Goal: Task Accomplishment & Management: Use online tool/utility

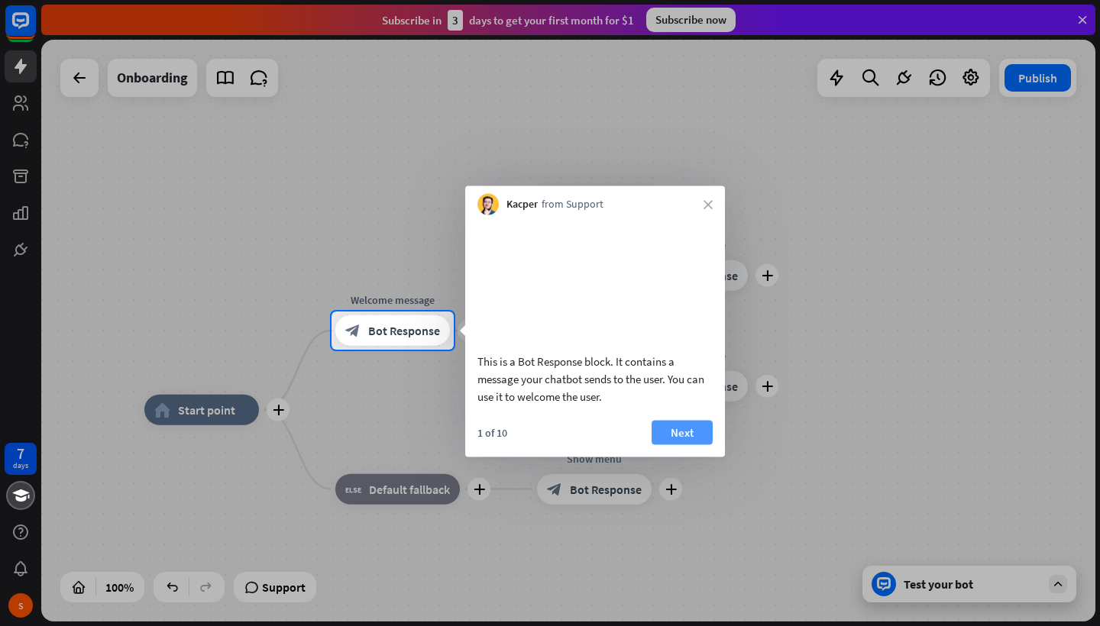
click at [686, 445] on button "Next" at bounding box center [681, 432] width 61 height 24
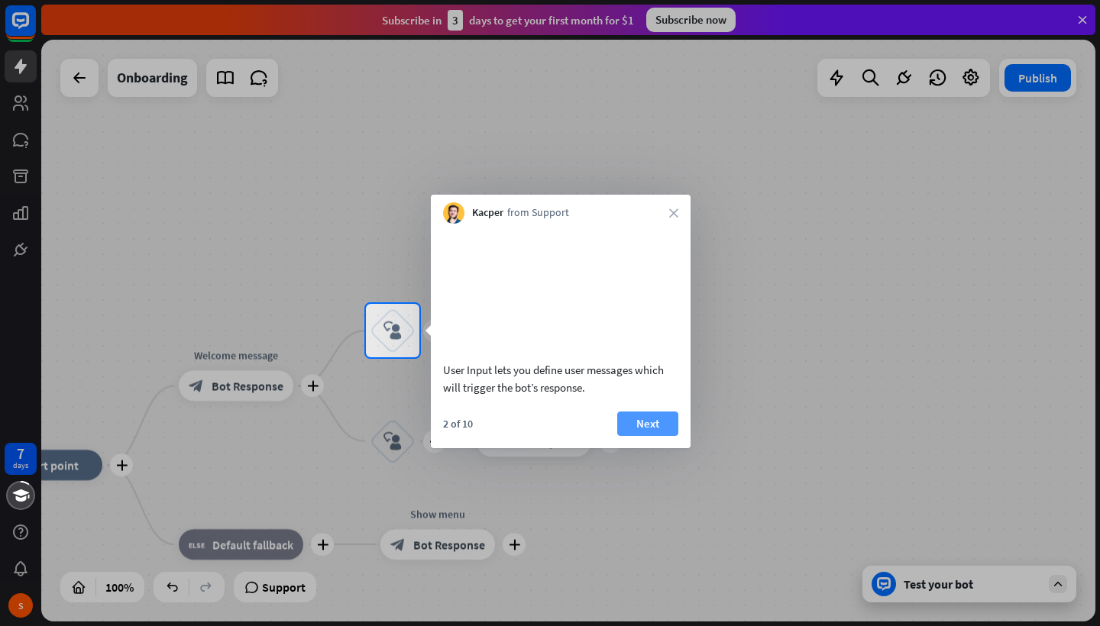
click at [643, 436] on button "Next" at bounding box center [647, 424] width 61 height 24
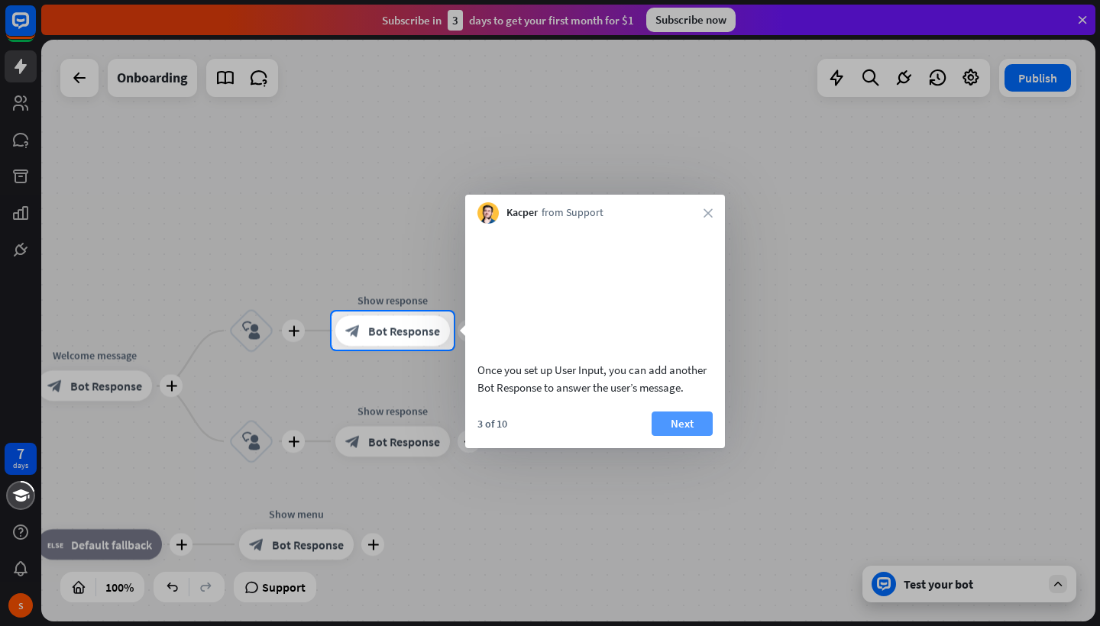
click at [692, 436] on button "Next" at bounding box center [681, 424] width 61 height 24
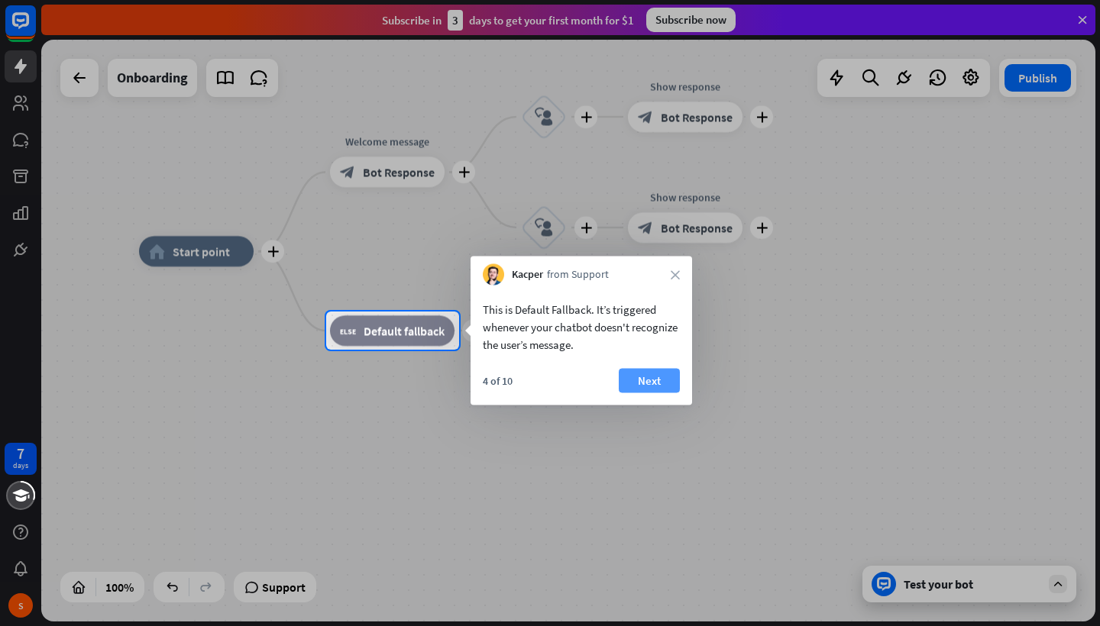
click at [656, 378] on button "Next" at bounding box center [649, 381] width 61 height 24
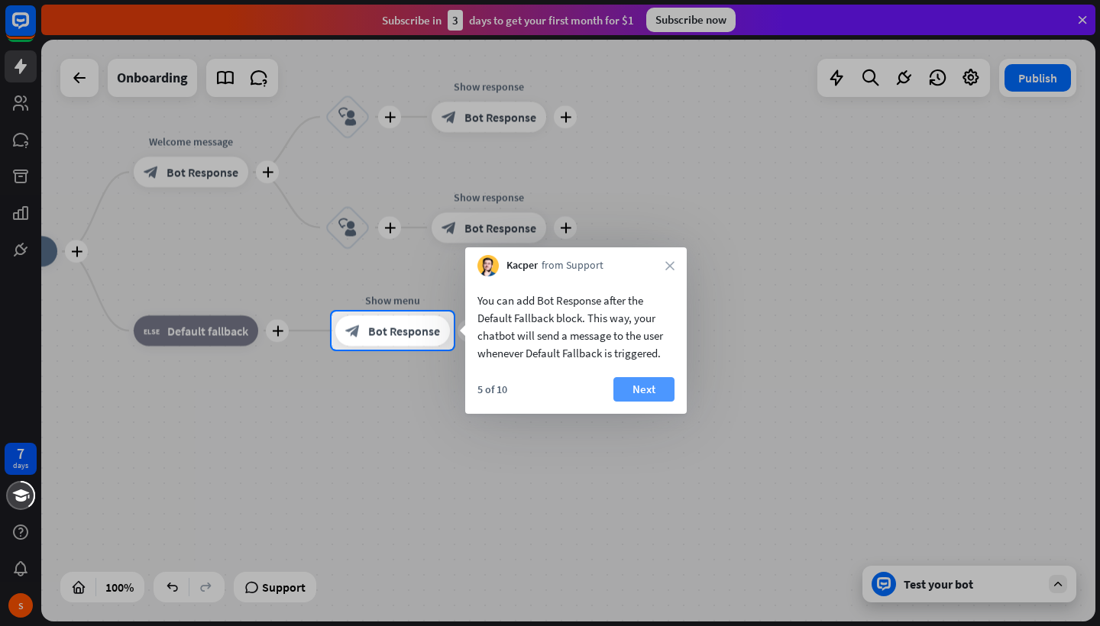
click at [652, 387] on button "Next" at bounding box center [643, 389] width 61 height 24
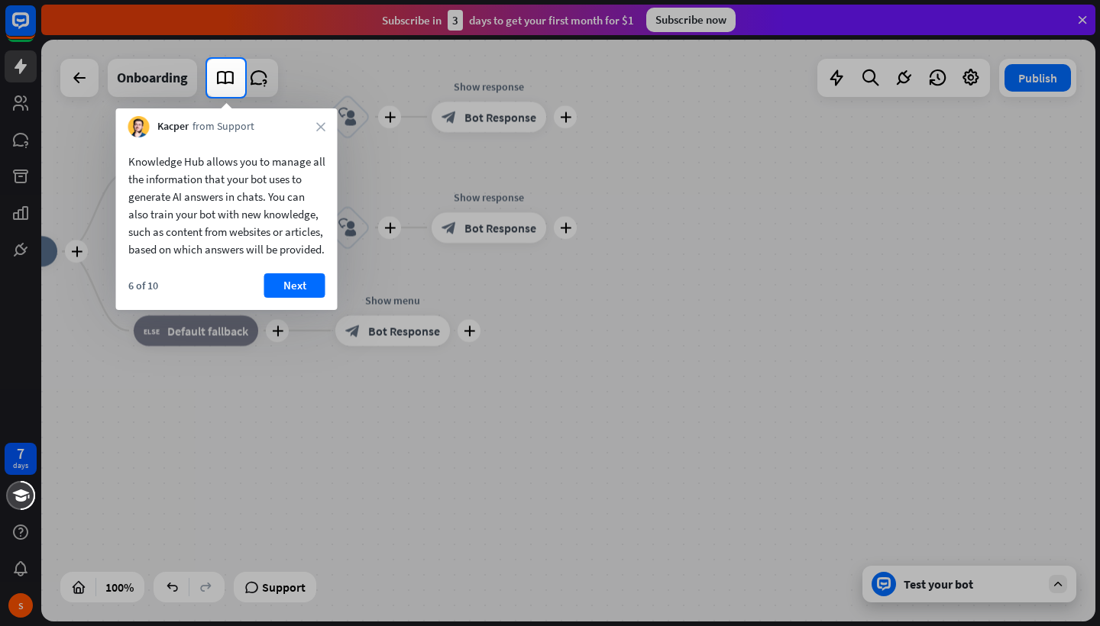
drag, startPoint x: 180, startPoint y: 170, endPoint x: 282, endPoint y: 170, distance: 101.6
click at [283, 170] on div "Knowledge Hub allows you to manage all the information that your bot uses to ge…" at bounding box center [226, 205] width 197 height 105
click at [300, 298] on button "Next" at bounding box center [294, 285] width 61 height 24
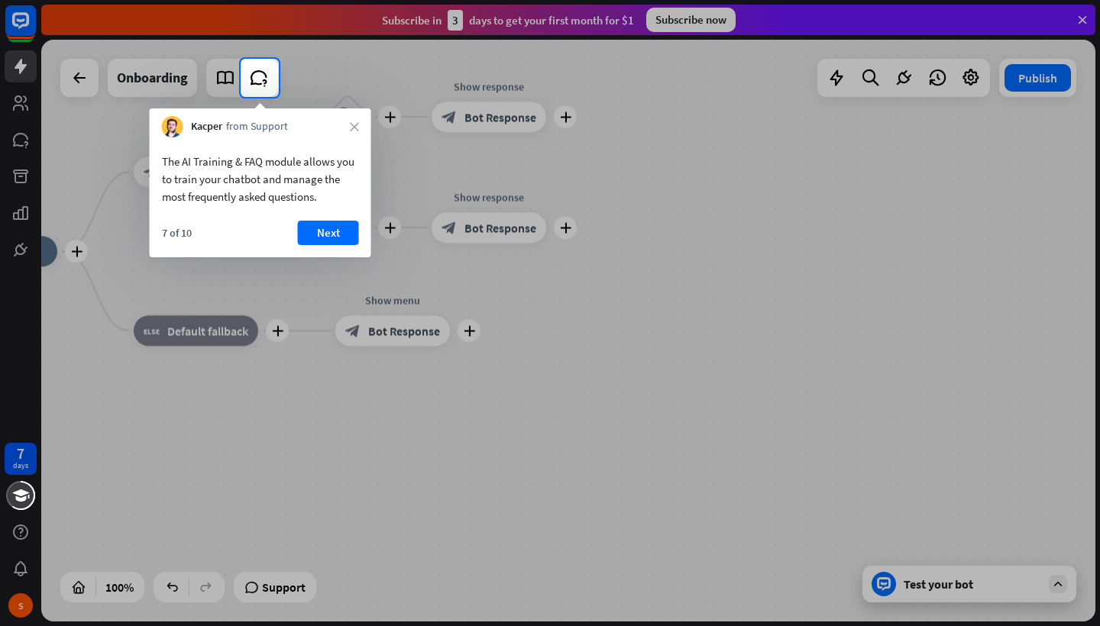
drag, startPoint x: 248, startPoint y: 195, endPoint x: 283, endPoint y: 195, distance: 35.1
click at [283, 195] on div "The AI Training & FAQ module allows you to train your chatbot and manage the mo…" at bounding box center [260, 179] width 197 height 53
click at [333, 235] on button "Next" at bounding box center [328, 233] width 61 height 24
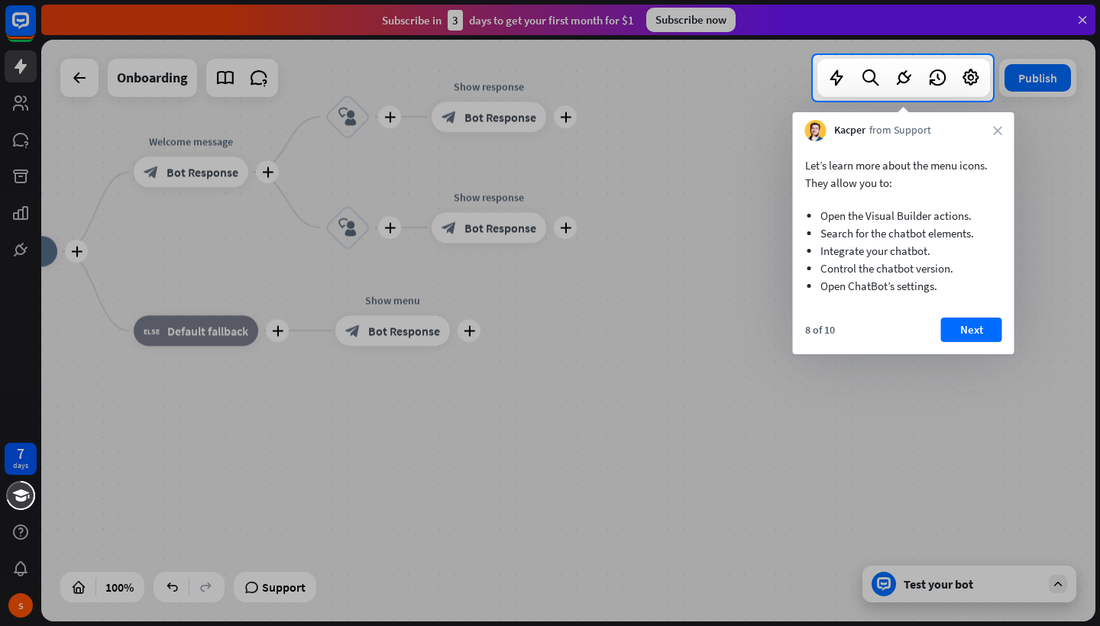
drag, startPoint x: 823, startPoint y: 214, endPoint x: 938, endPoint y: 215, distance: 115.3
click at [938, 215] on li "Open the Visual Builder actions." at bounding box center [903, 216] width 166 height 18
drag, startPoint x: 938, startPoint y: 215, endPoint x: 836, endPoint y: 214, distance: 101.6
click at [836, 214] on li "Open the Visual Builder actions." at bounding box center [903, 216] width 166 height 18
click at [984, 338] on button "Next" at bounding box center [971, 330] width 61 height 24
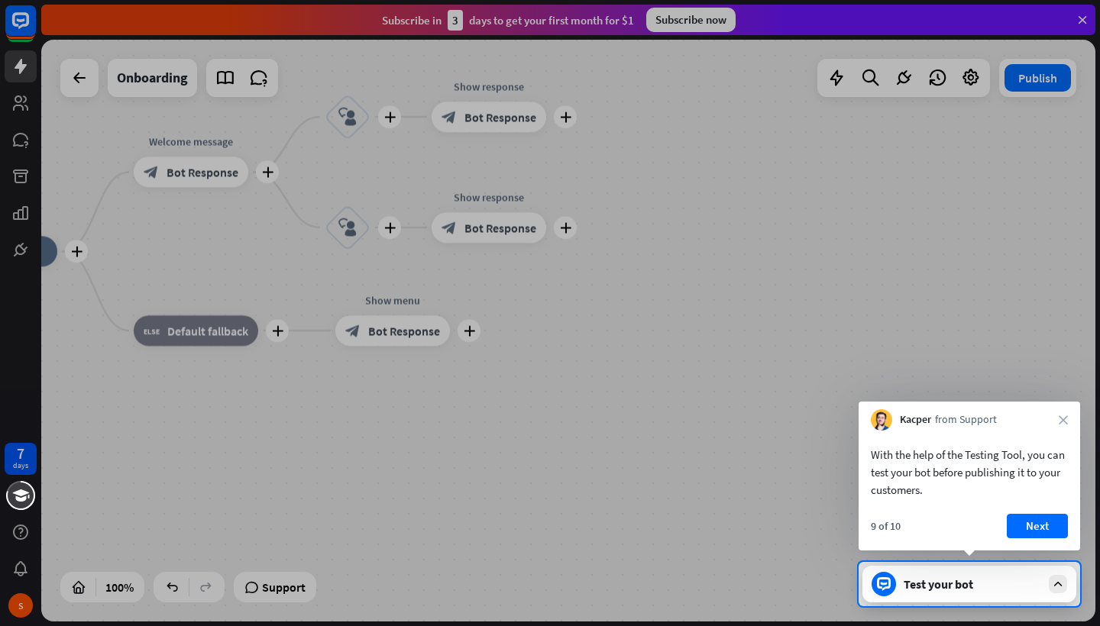
drag, startPoint x: 946, startPoint y: 452, endPoint x: 1011, endPoint y: 457, distance: 65.1
click at [1011, 457] on div "With the help of the Testing Tool, you can test your bot before publishing it t…" at bounding box center [969, 472] width 197 height 53
click at [1054, 528] on button "Next" at bounding box center [1037, 526] width 61 height 24
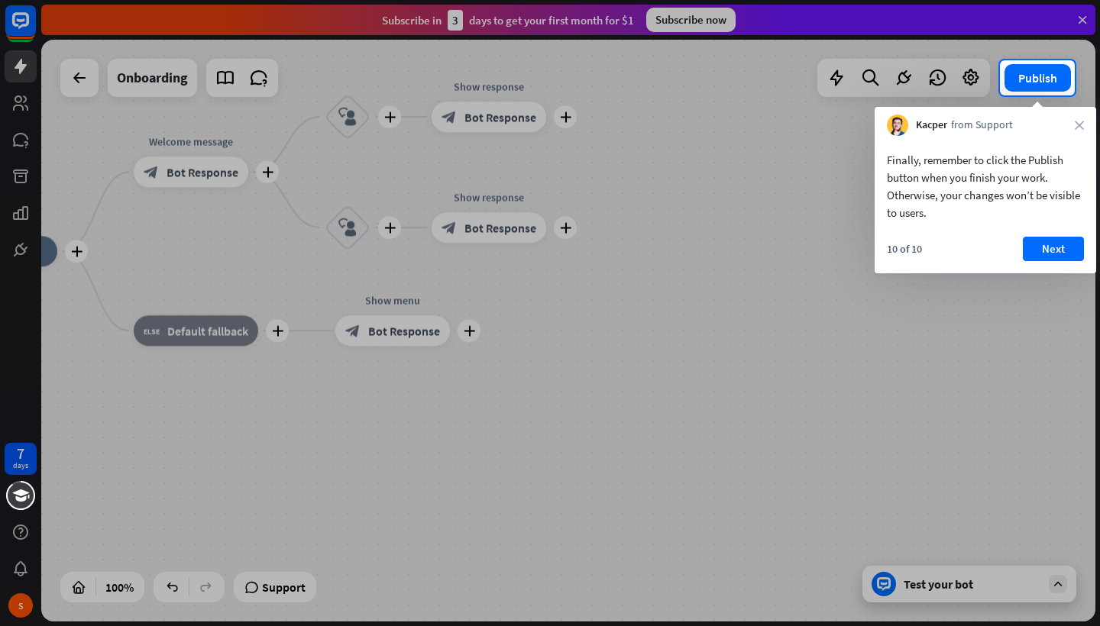
drag, startPoint x: 934, startPoint y: 163, endPoint x: 1001, endPoint y: 163, distance: 66.4
click at [1001, 163] on div "Finally, remember to click the Publish button when you finish your work. Otherw…" at bounding box center [985, 186] width 197 height 70
click at [1053, 254] on button "Next" at bounding box center [1053, 249] width 61 height 24
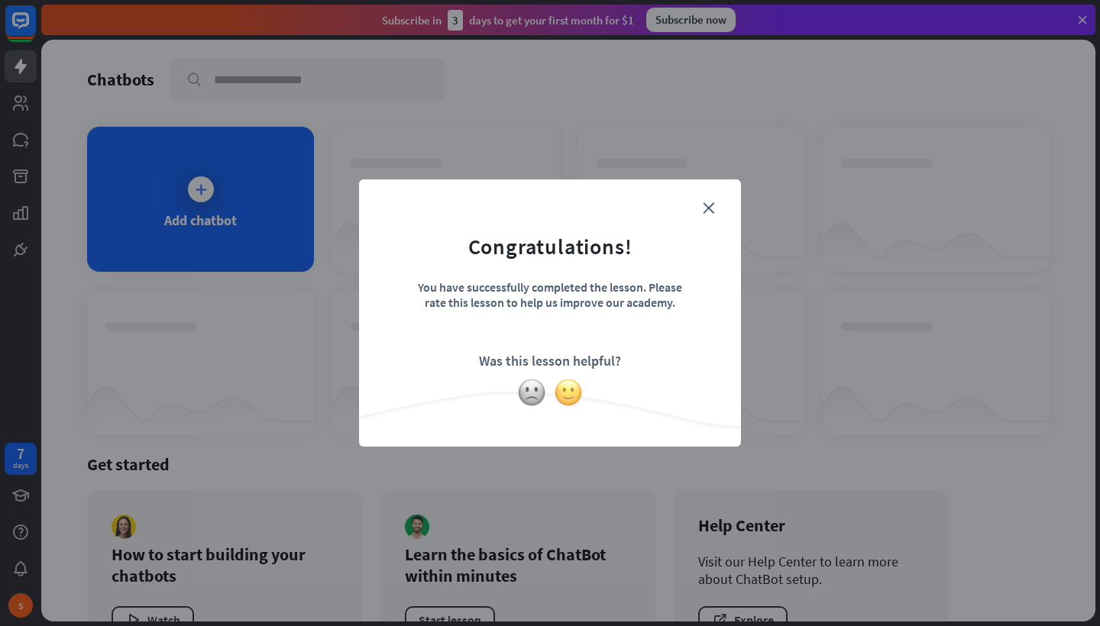
click at [564, 392] on img at bounding box center [568, 392] width 29 height 29
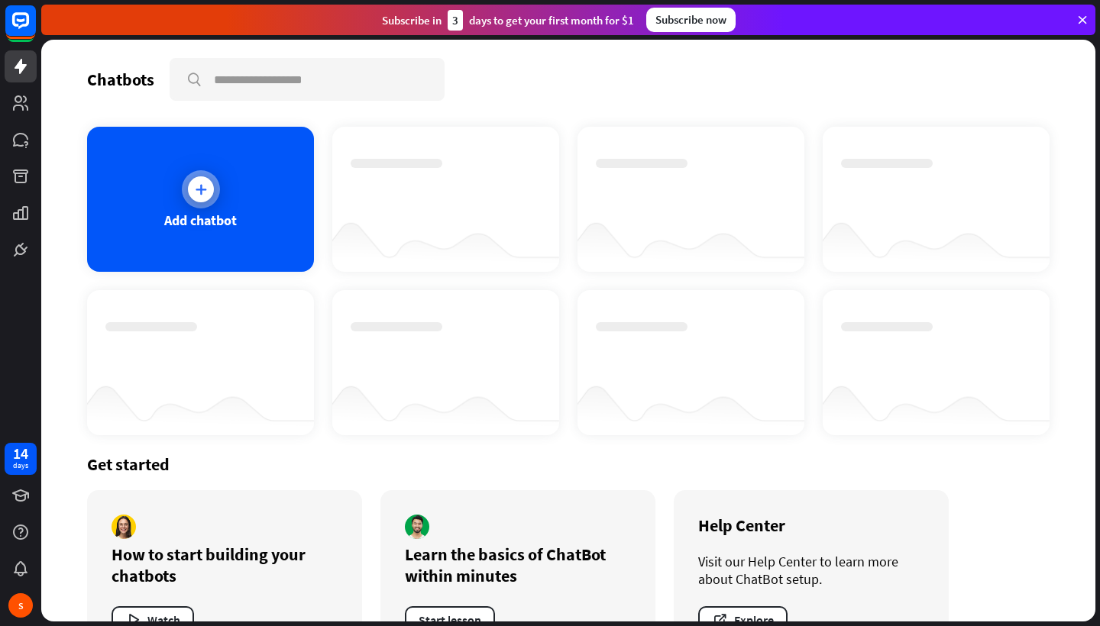
click at [248, 180] on div "Add chatbot" at bounding box center [200, 199] width 227 height 145
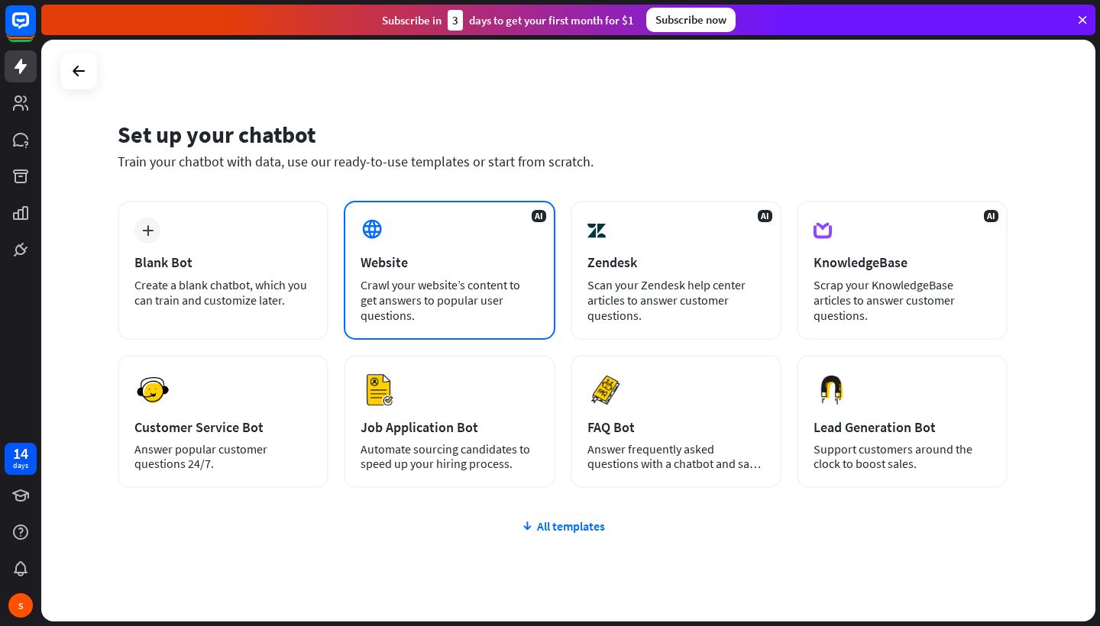
click at [451, 283] on div "Crawl your website’s content to get answers to popular user questions." at bounding box center [448, 300] width 177 height 46
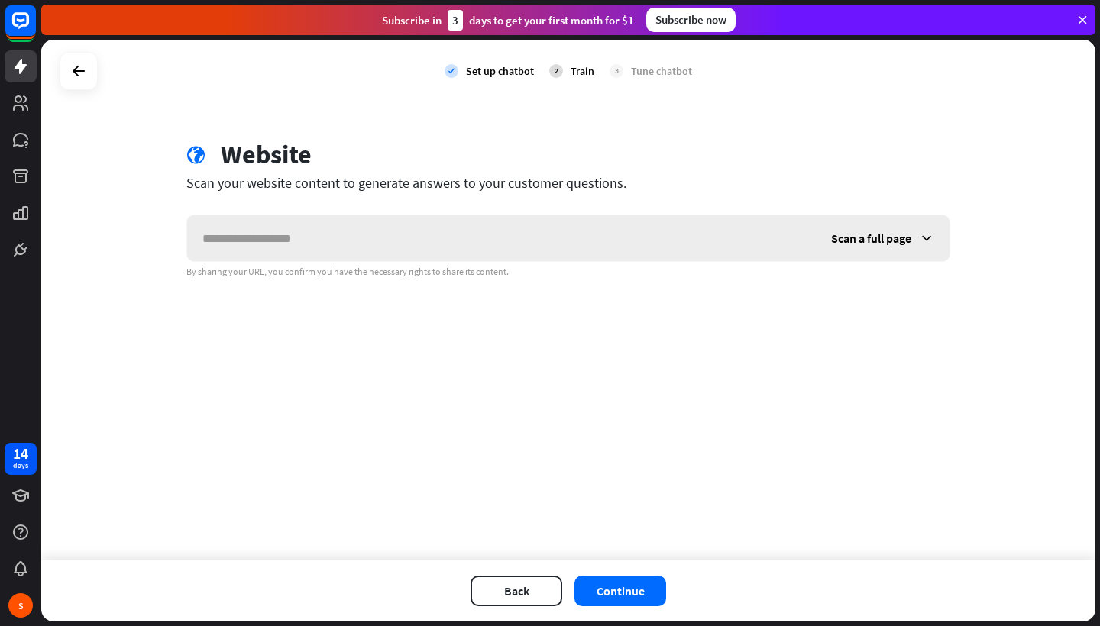
click at [918, 247] on div "Scan a full page" at bounding box center [883, 238] width 134 height 46
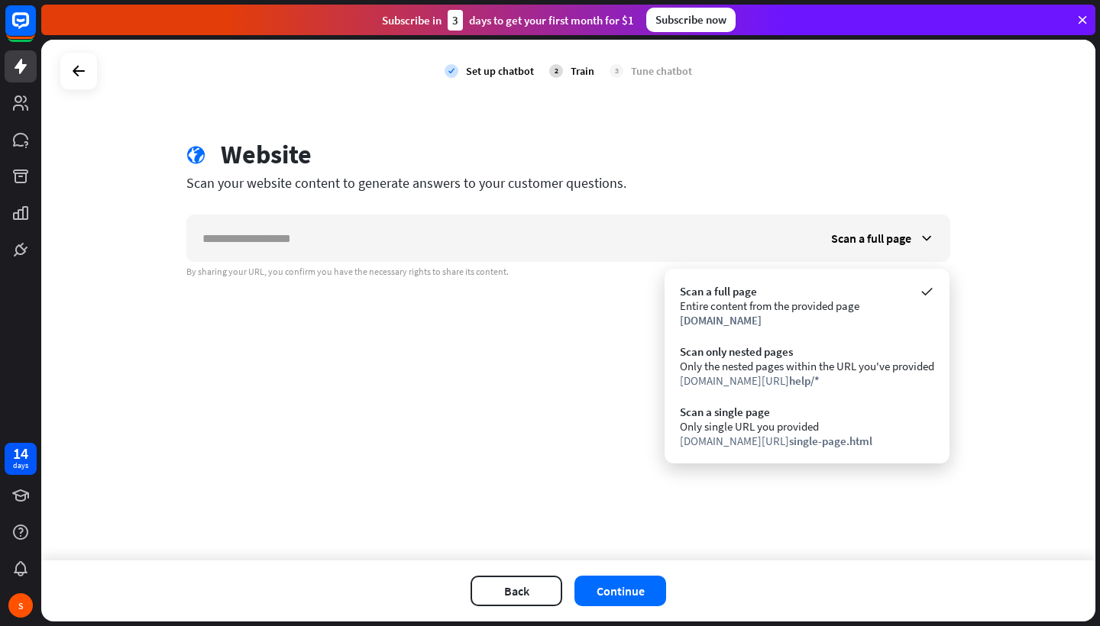
click at [302, 408] on div "check Set up chatbot 2 Train 3 Tune chatbot globe Website Scan your website con…" at bounding box center [568, 300] width 1054 height 521
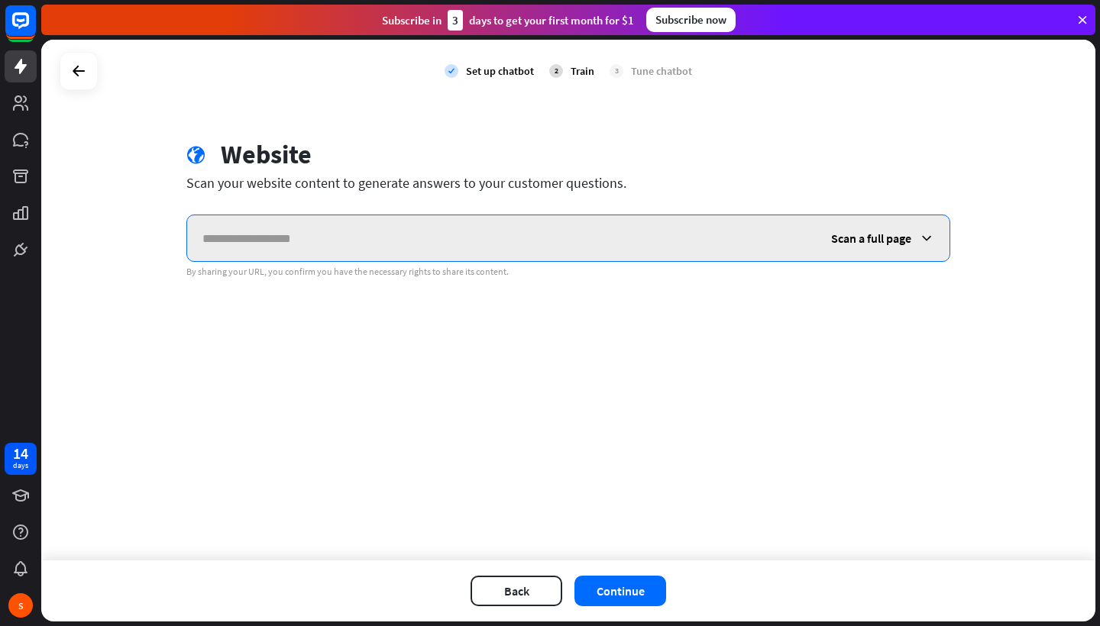
click at [357, 251] on input "text" at bounding box center [501, 238] width 629 height 46
type input "**********"
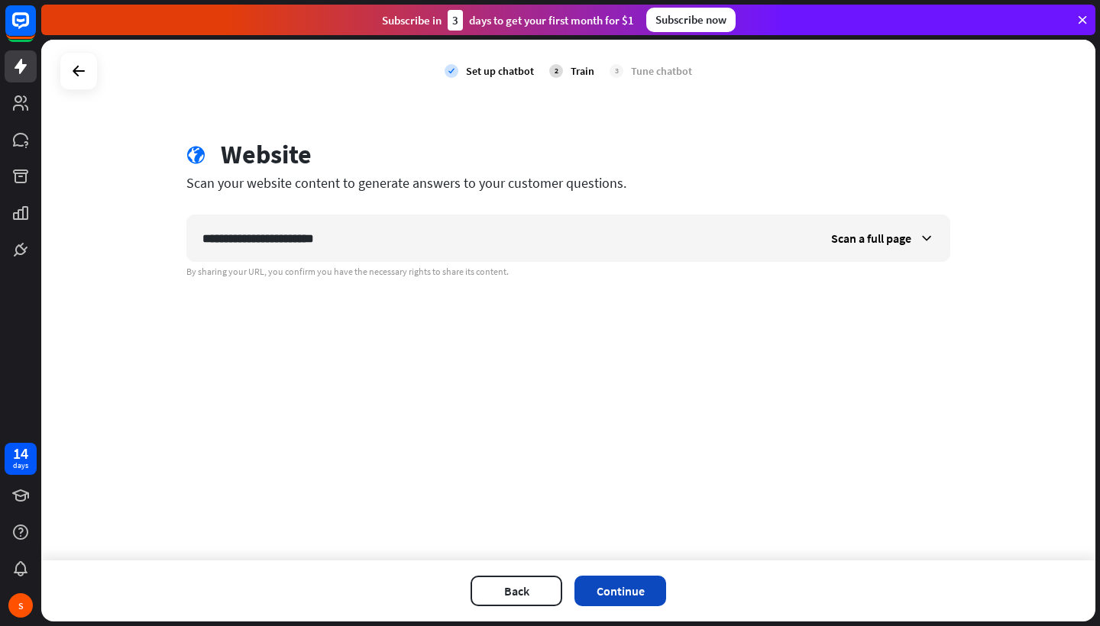
click at [629, 601] on button "Continue" at bounding box center [620, 591] width 92 height 31
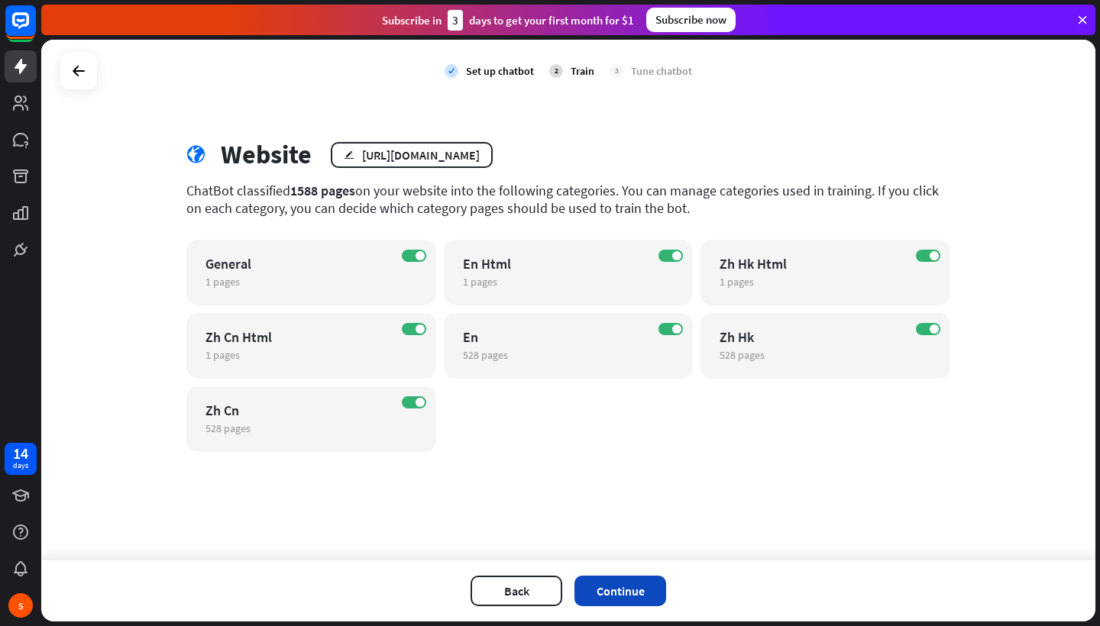
click at [622, 584] on button "Continue" at bounding box center [620, 591] width 92 height 31
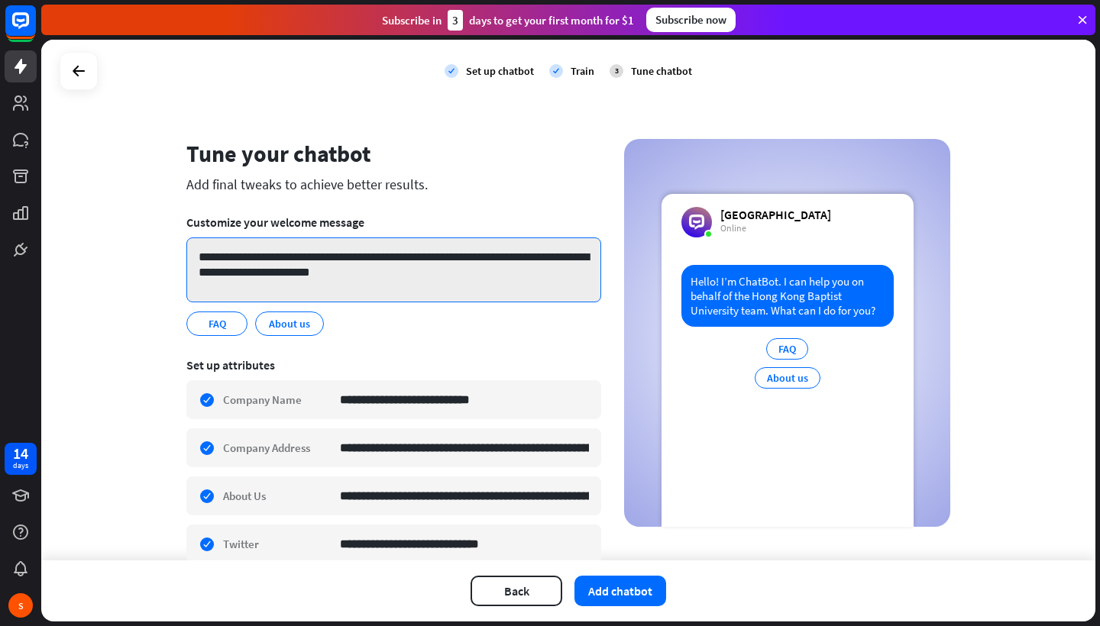
click at [405, 269] on textarea "**********" at bounding box center [393, 270] width 415 height 65
click at [294, 258] on textarea "**********" at bounding box center [393, 270] width 415 height 65
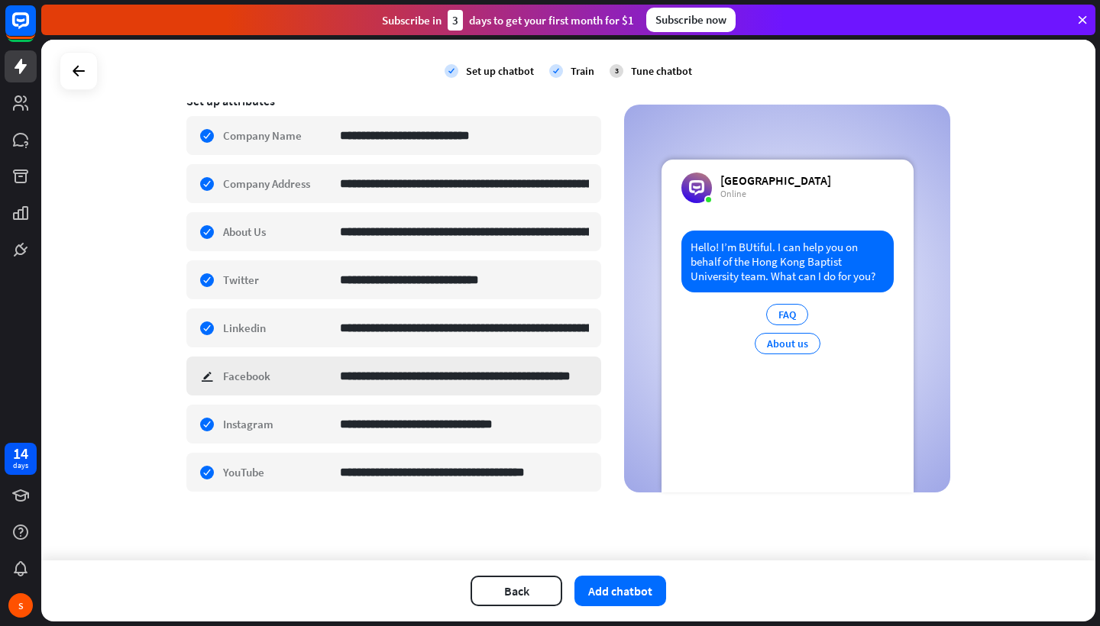
scroll to position [264, 0]
type textarea "**********"
click at [624, 596] on button "Add chatbot" at bounding box center [620, 591] width 92 height 31
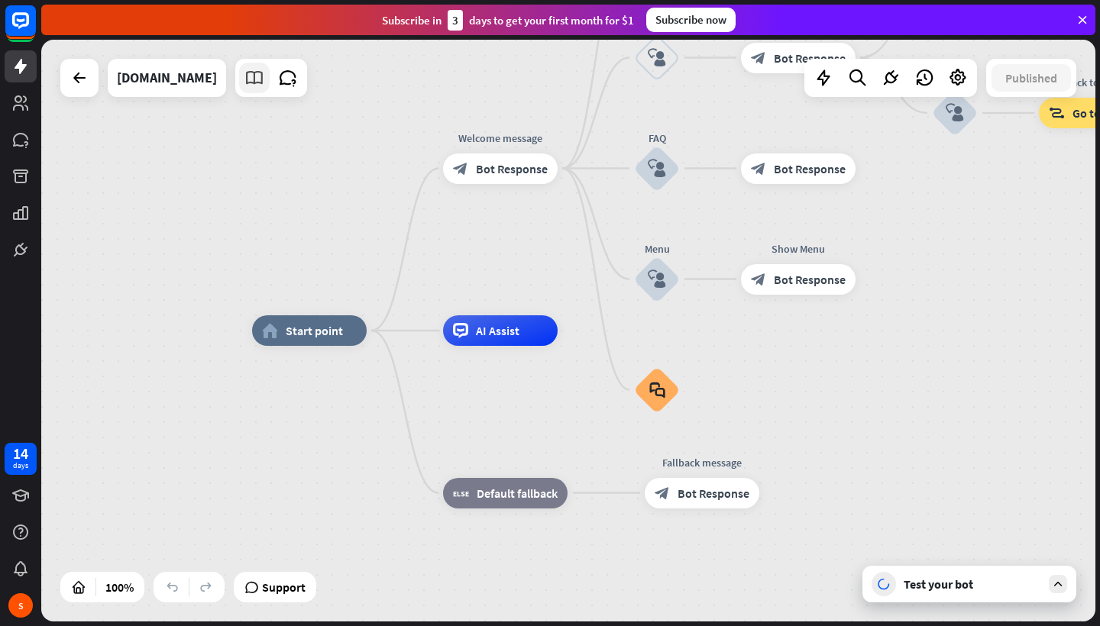
click at [244, 79] on icon at bounding box center [254, 78] width 20 height 20
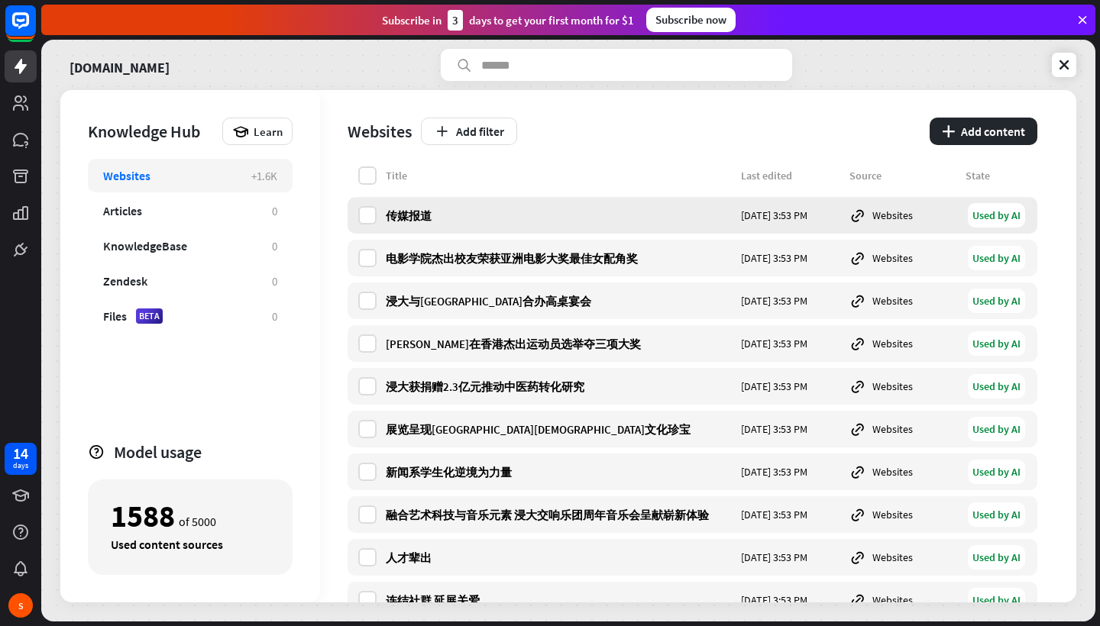
click at [398, 214] on div "传媒报道" at bounding box center [559, 216] width 346 height 15
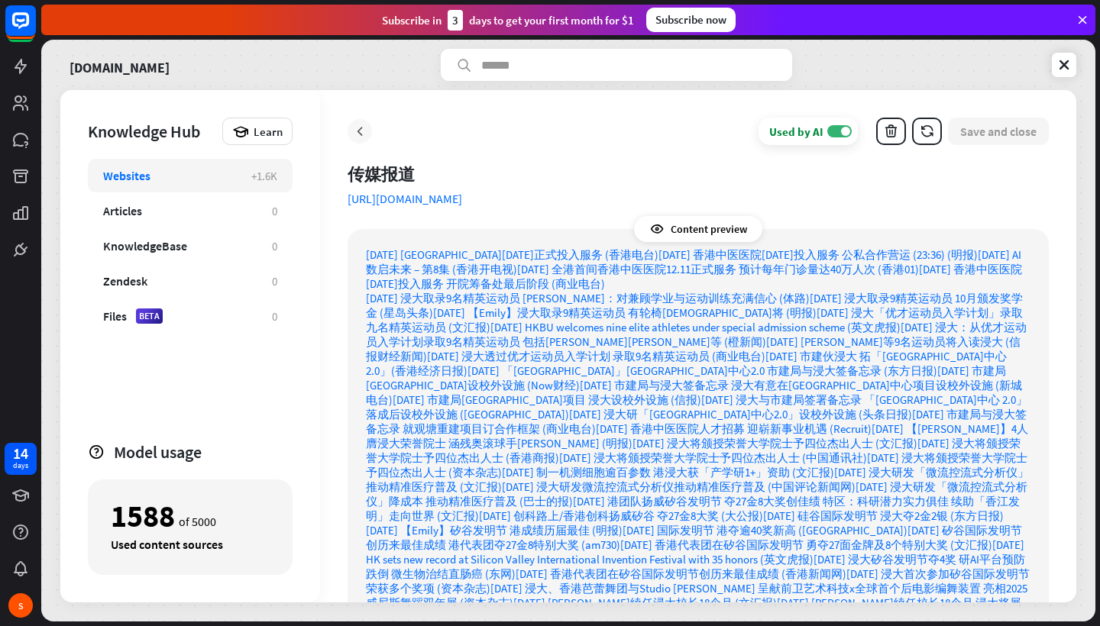
click at [364, 126] on icon at bounding box center [359, 131] width 15 height 15
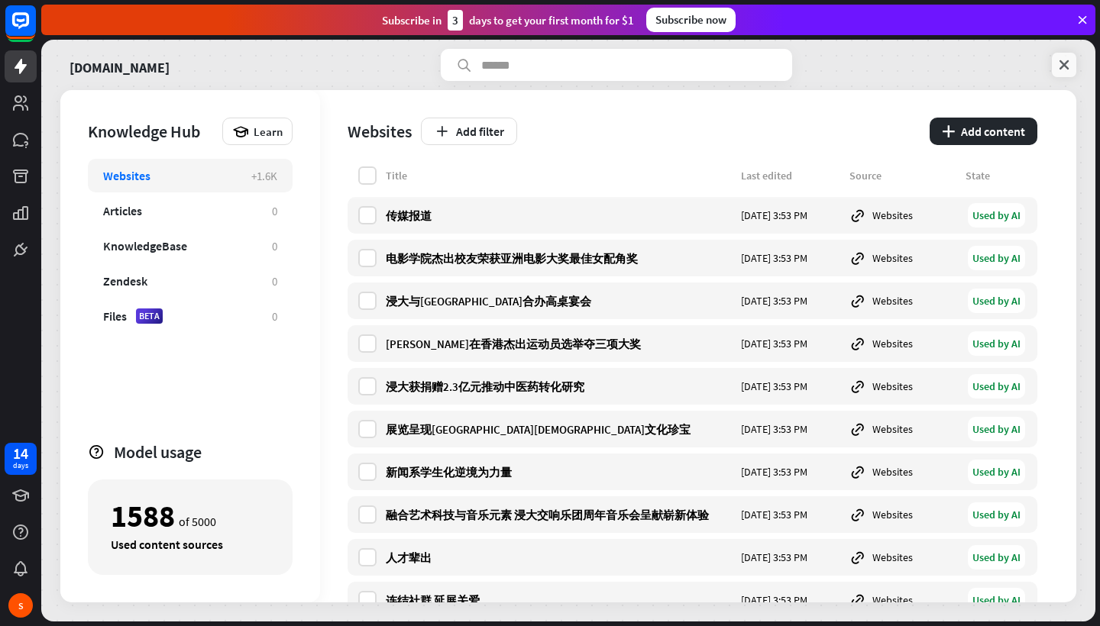
click at [1069, 62] on icon at bounding box center [1063, 64] width 15 height 15
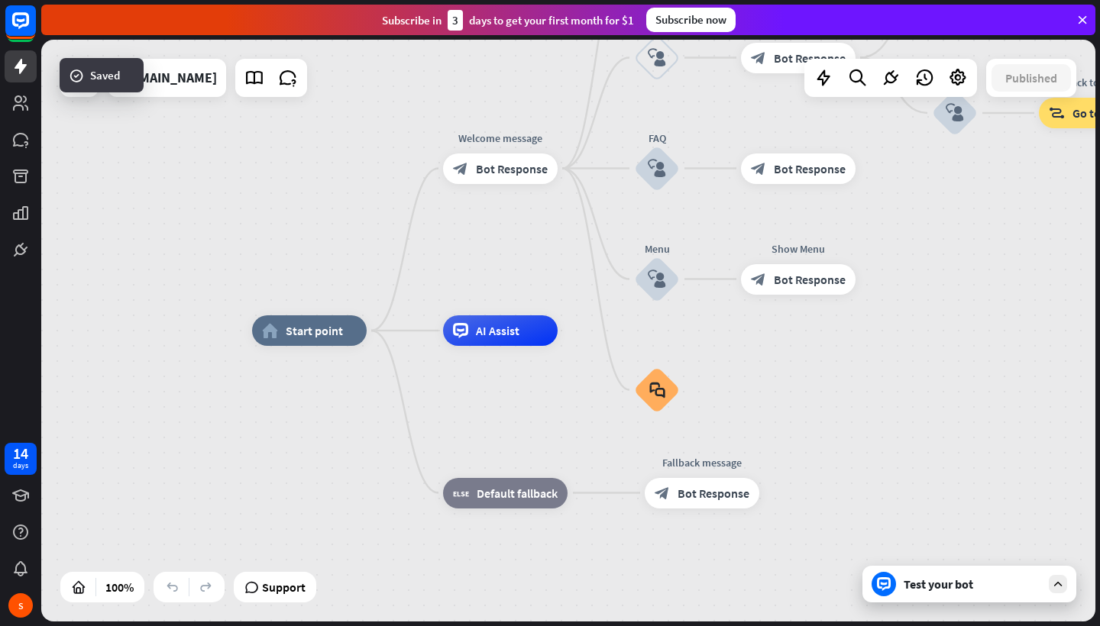
click at [924, 595] on div "Test your bot" at bounding box center [969, 584] width 214 height 37
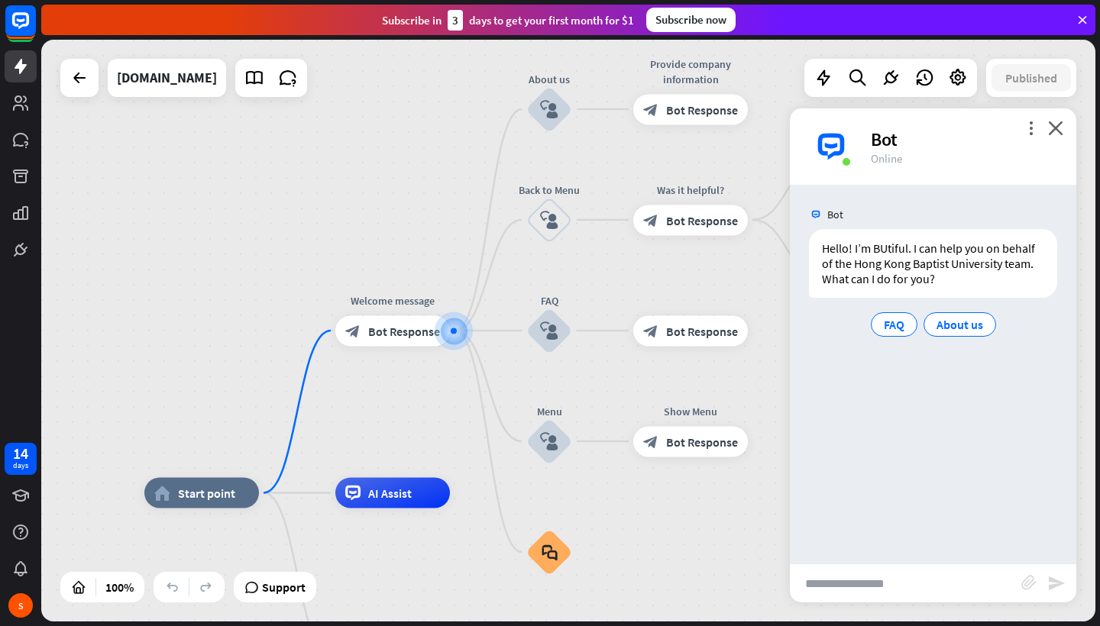
click at [833, 579] on input "text" at bounding box center [905, 583] width 231 height 38
paste input "**********"
type input "**********"
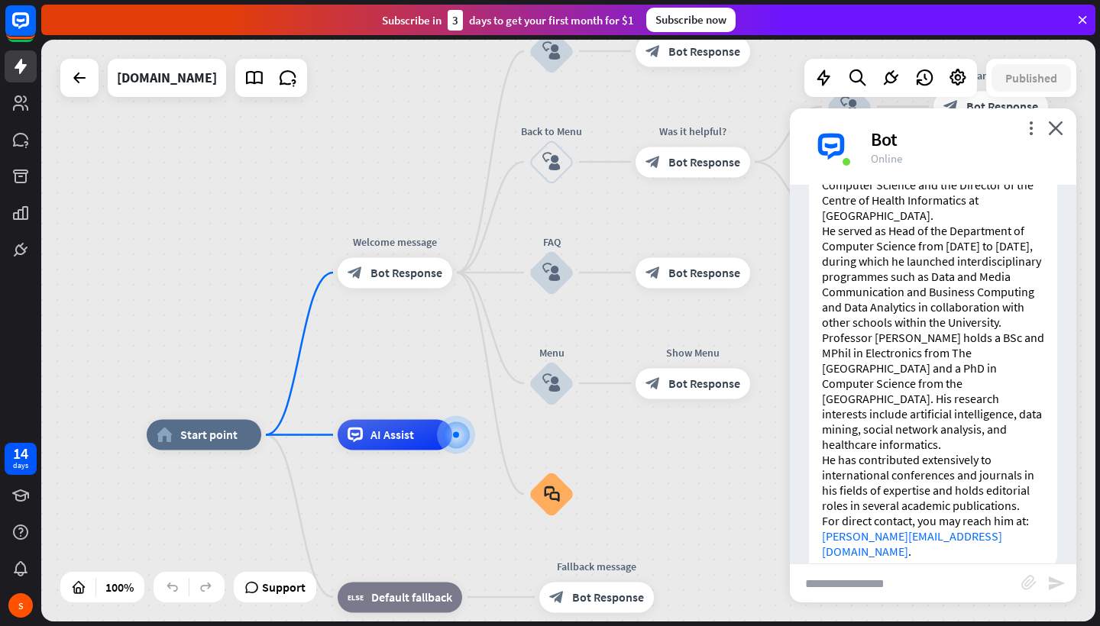
scroll to position [304, 0]
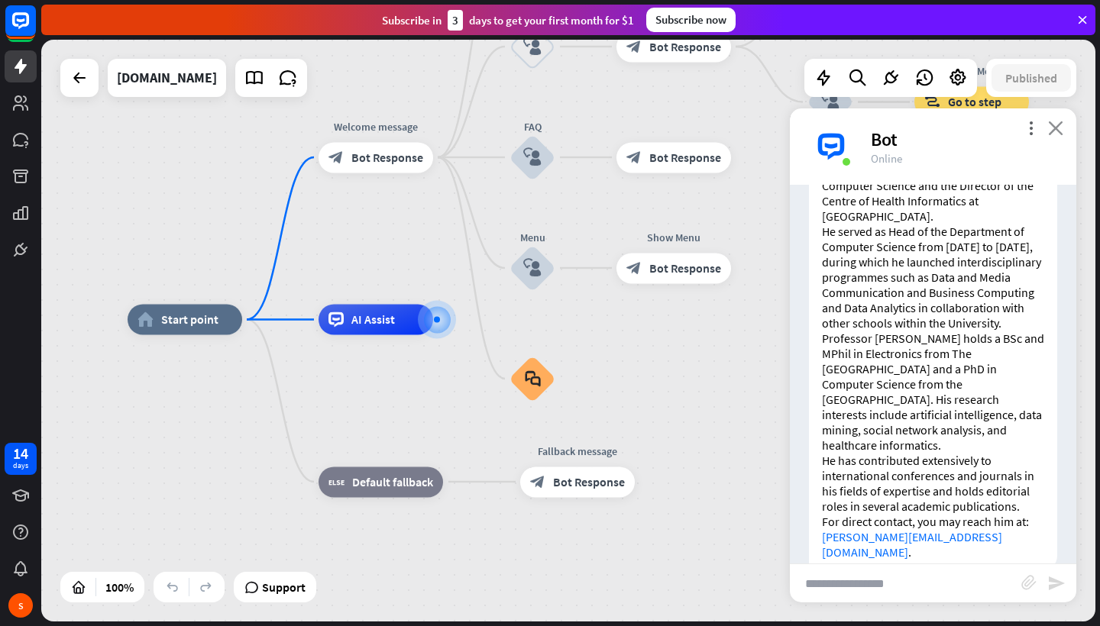
click at [1054, 132] on icon "close" at bounding box center [1055, 128] width 15 height 15
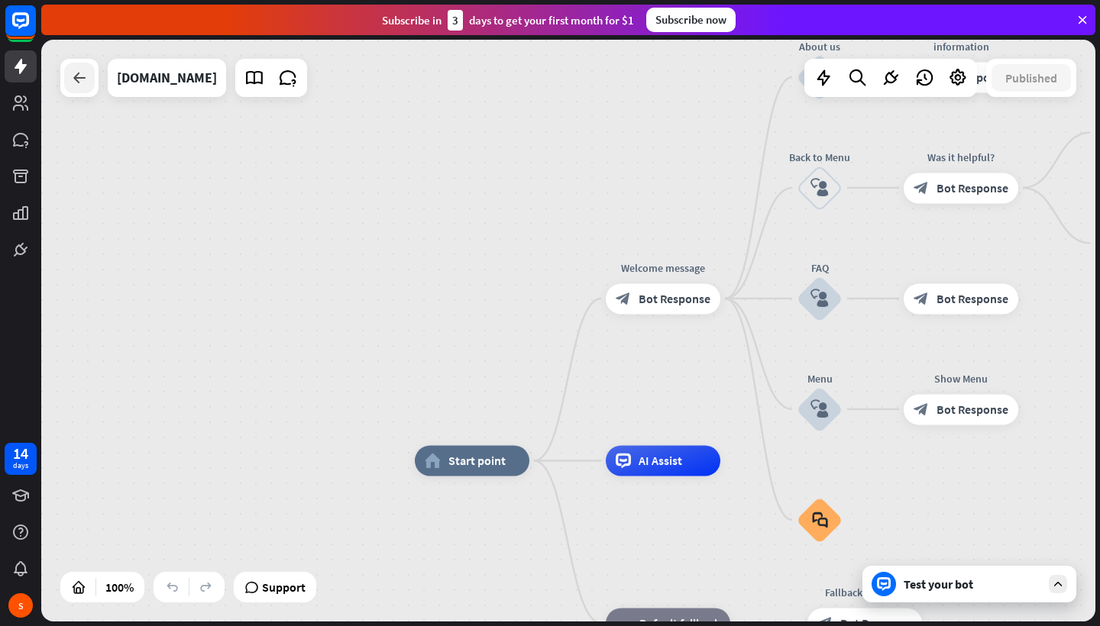
click at [86, 78] on icon at bounding box center [79, 78] width 18 height 18
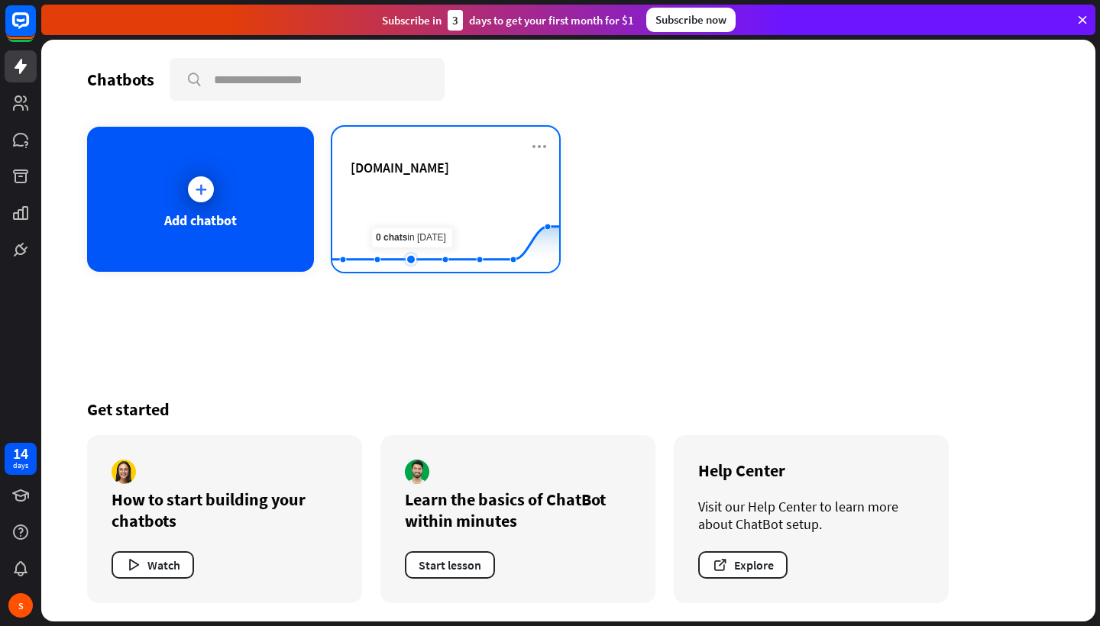
click at [421, 248] on rect at bounding box center [445, 233] width 227 height 95
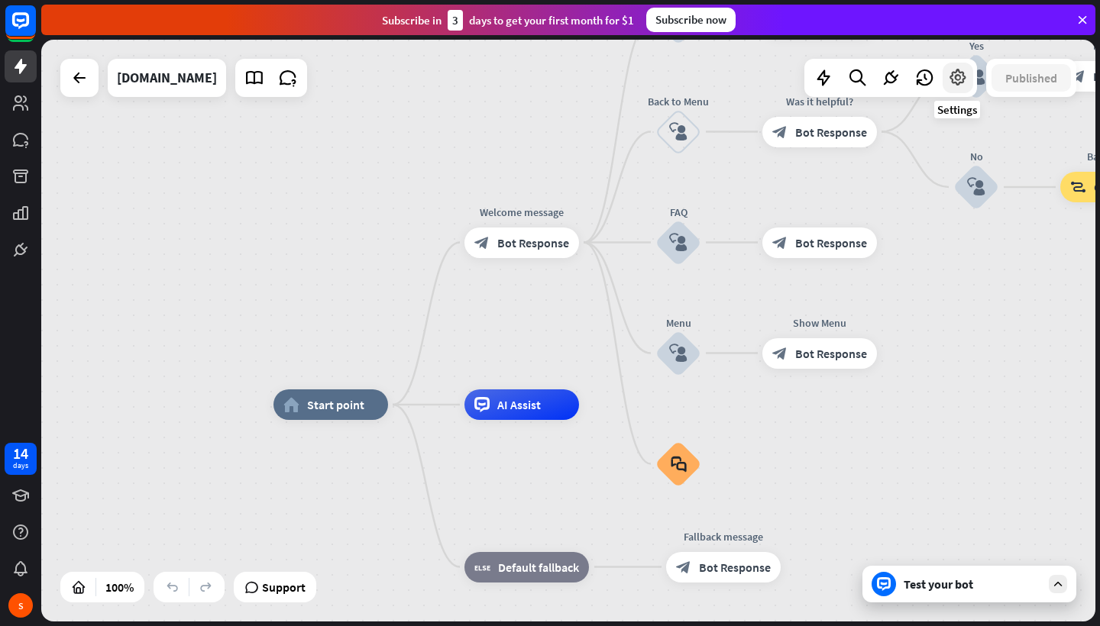
click at [959, 81] on icon at bounding box center [958, 78] width 20 height 20
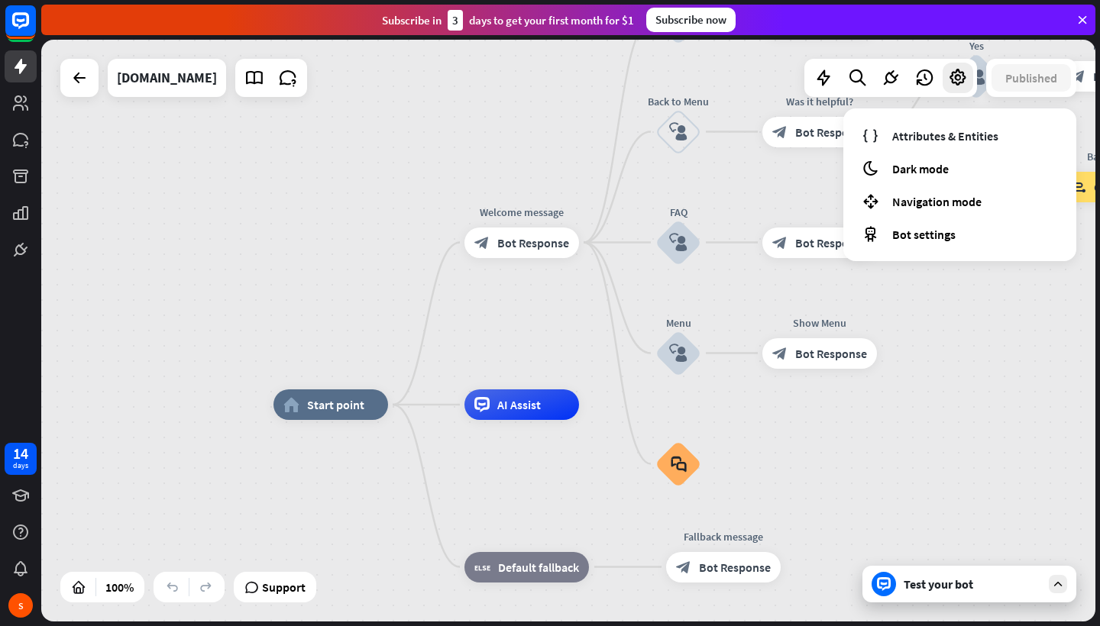
click at [970, 311] on div "home_2 Start point Welcome message block_bot_response Bot Response About us blo…" at bounding box center [568, 331] width 1054 height 582
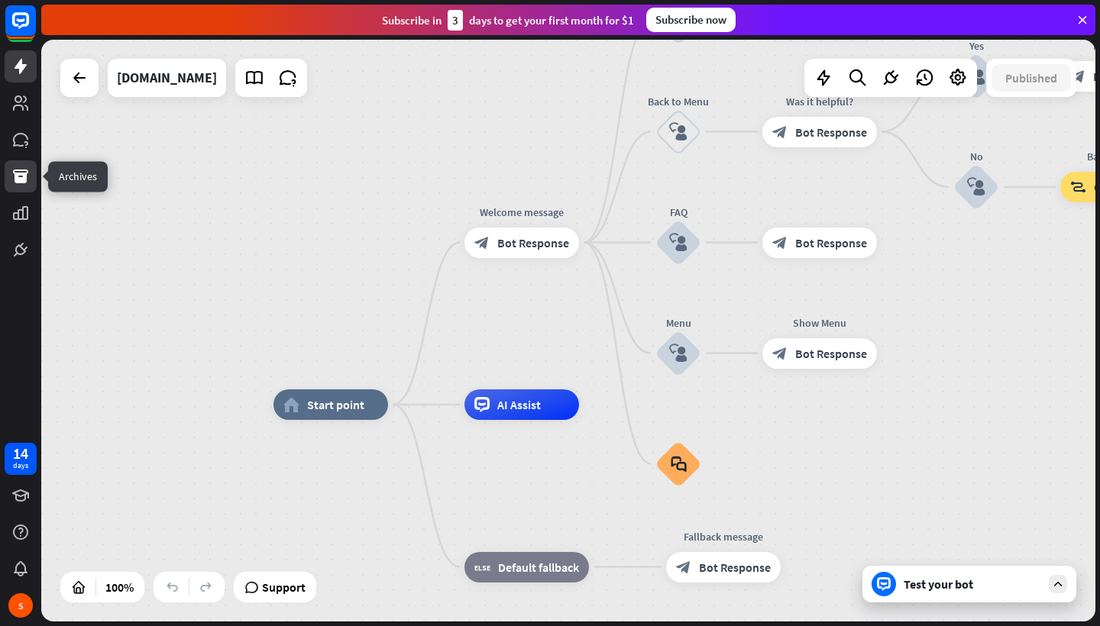
click at [26, 173] on icon at bounding box center [20, 177] width 15 height 14
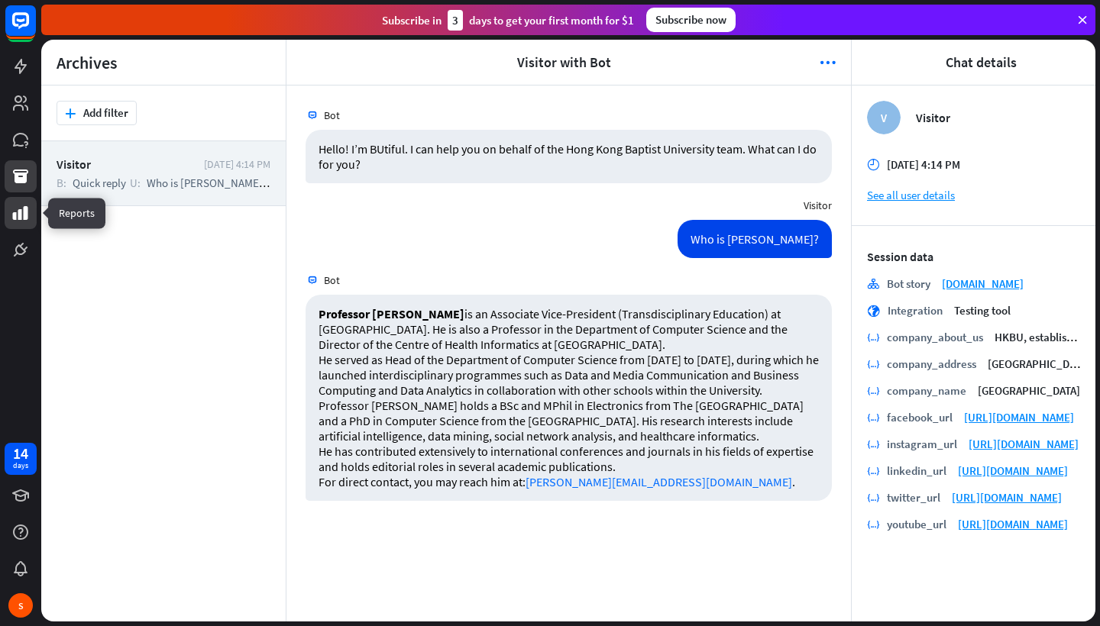
click at [21, 213] on icon at bounding box center [20, 213] width 15 height 14
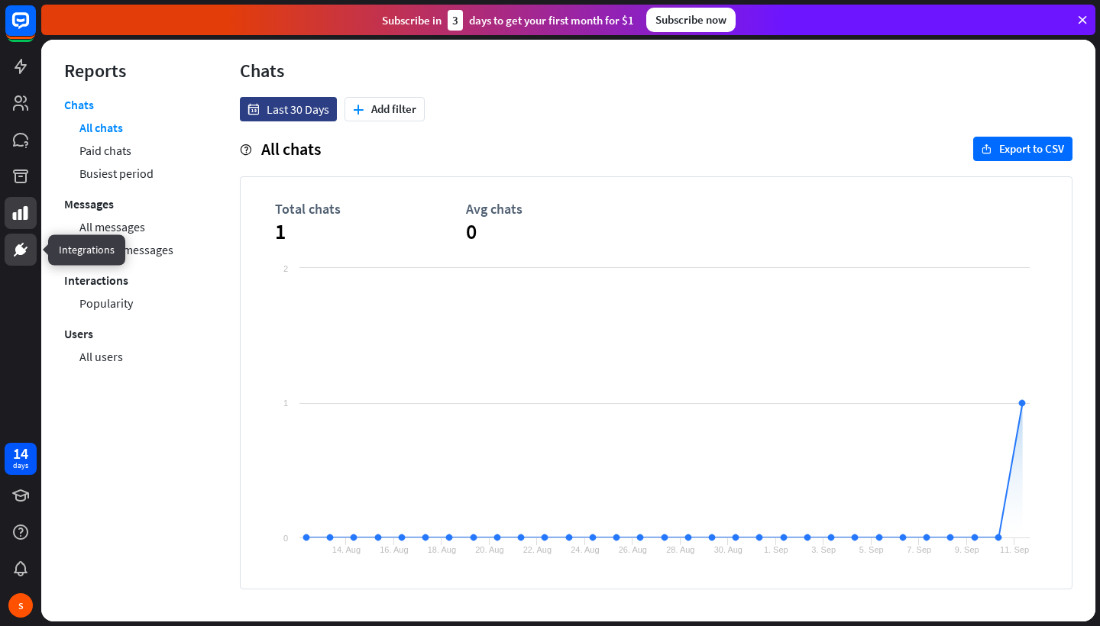
click at [18, 258] on icon at bounding box center [20, 250] width 18 height 18
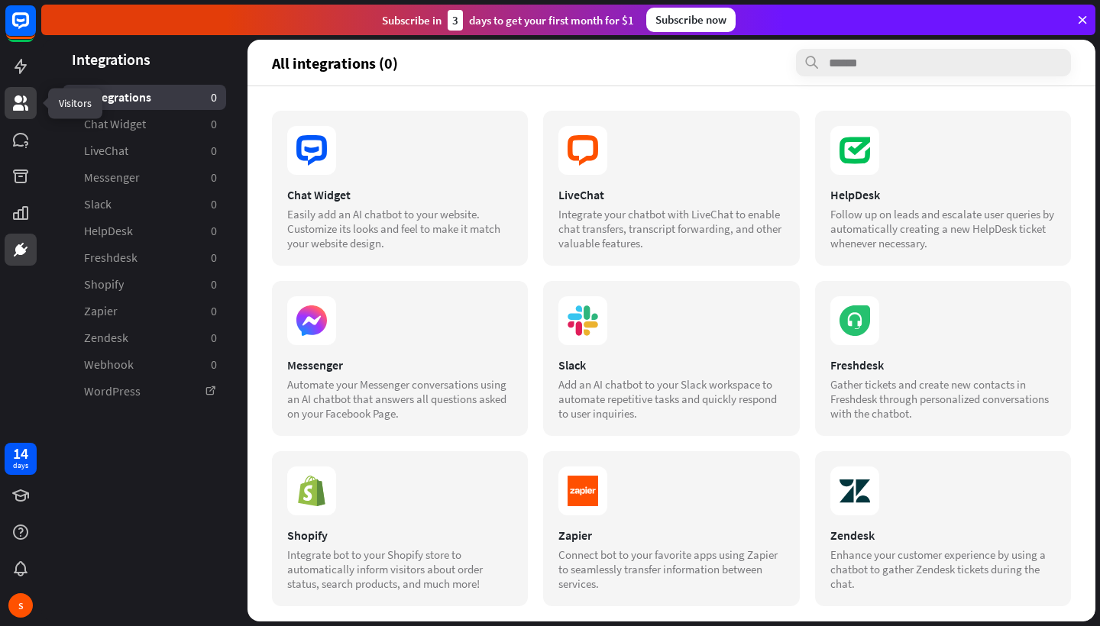
click at [11, 92] on link at bounding box center [21, 103] width 32 height 32
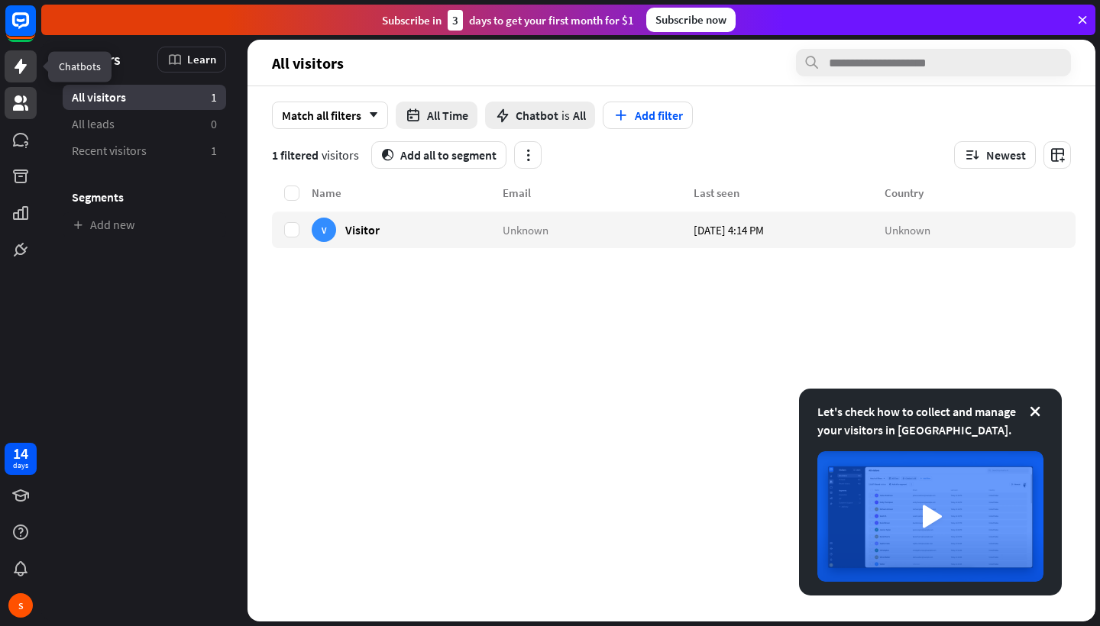
click at [23, 73] on icon at bounding box center [20, 66] width 18 height 18
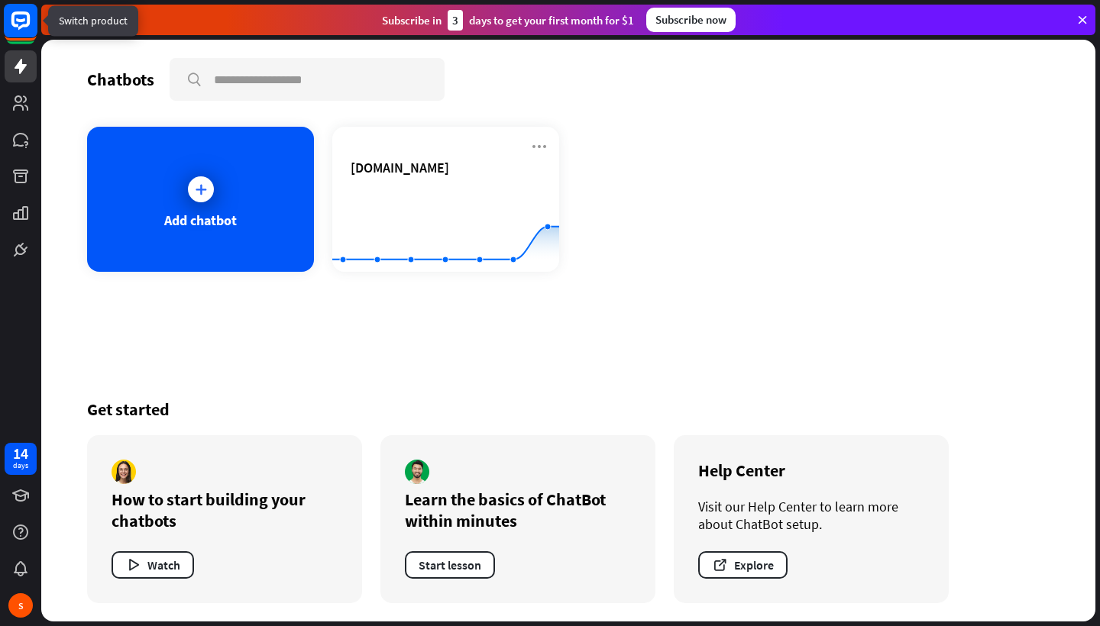
click at [23, 35] on rect at bounding box center [21, 21] width 34 height 34
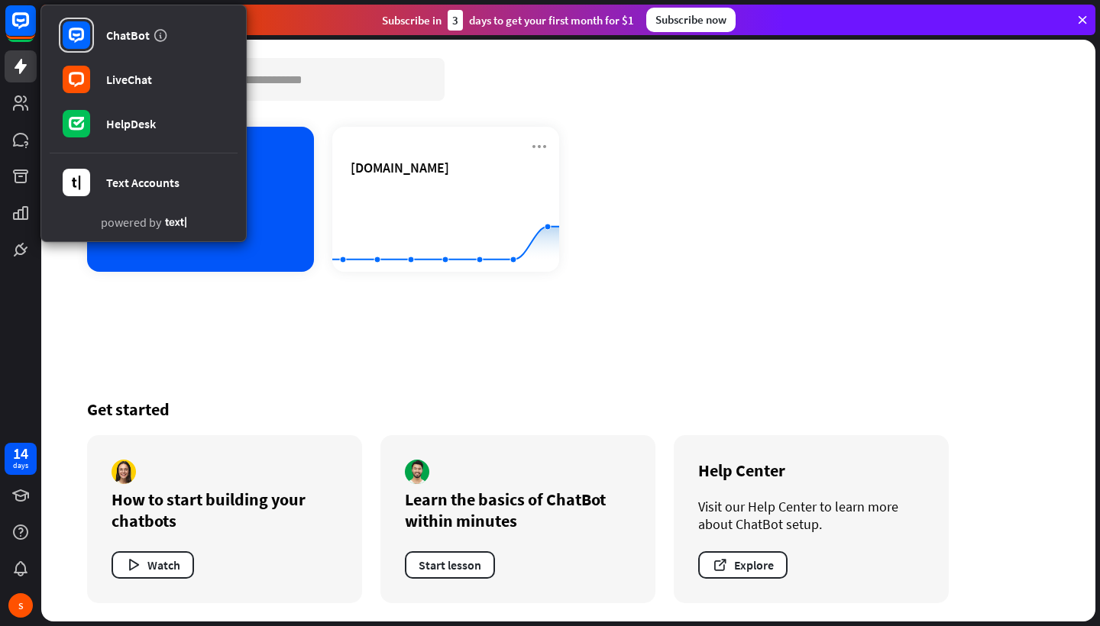
click at [275, 302] on div "Chatbots search Add chatbot [DOMAIN_NAME] Created with Highcharts 10.1.0 0 1 2 …" at bounding box center [568, 331] width 1054 height 582
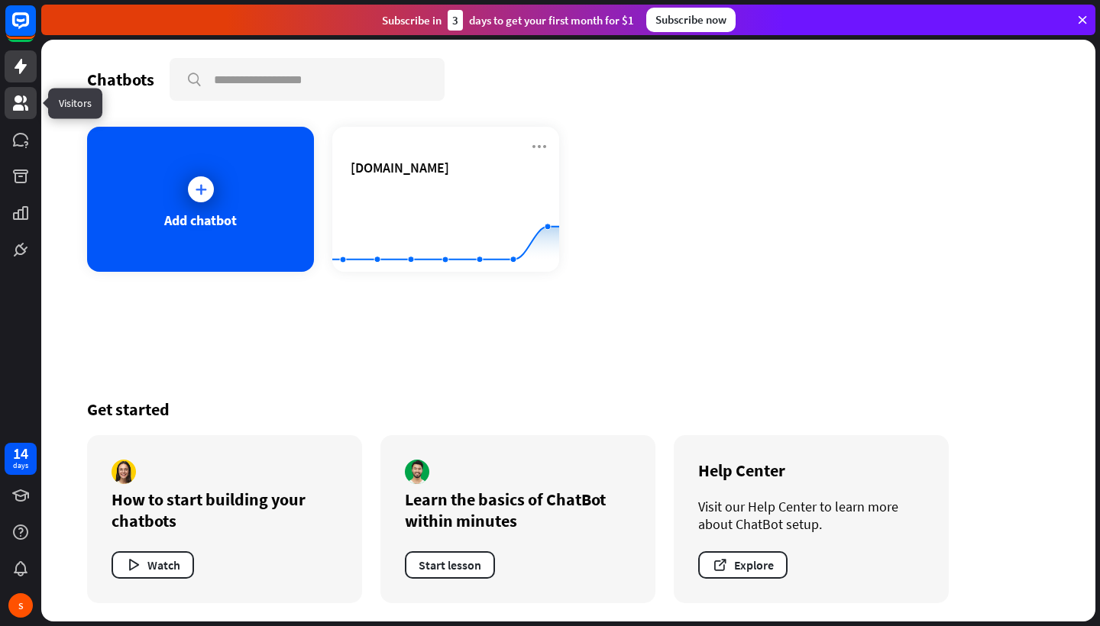
click at [23, 99] on icon at bounding box center [20, 103] width 18 height 18
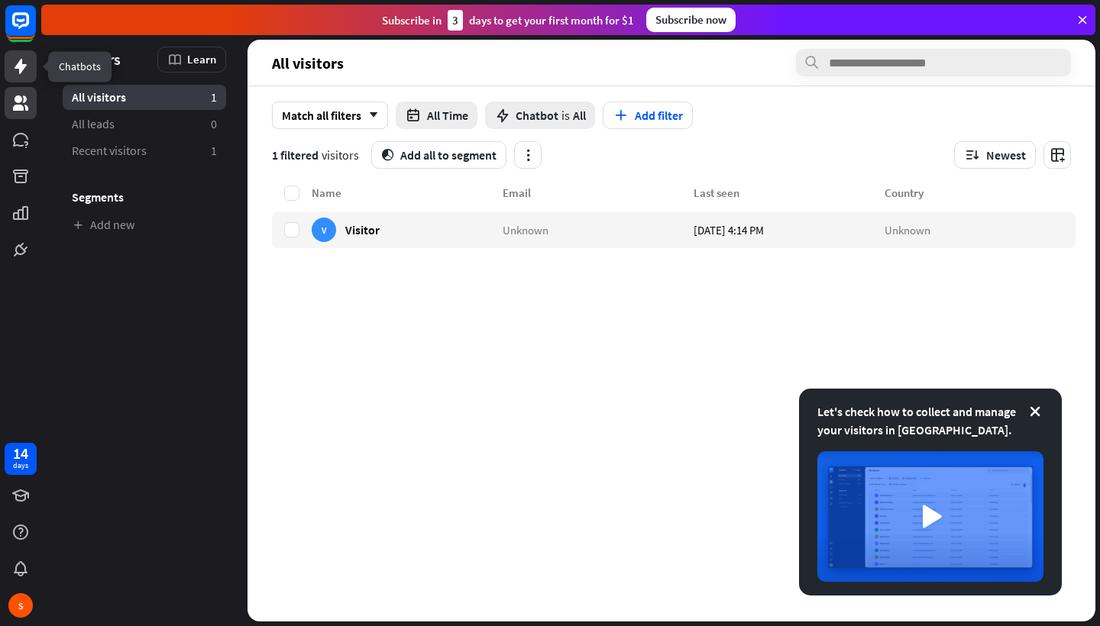
click at [21, 68] on icon at bounding box center [21, 66] width 12 height 15
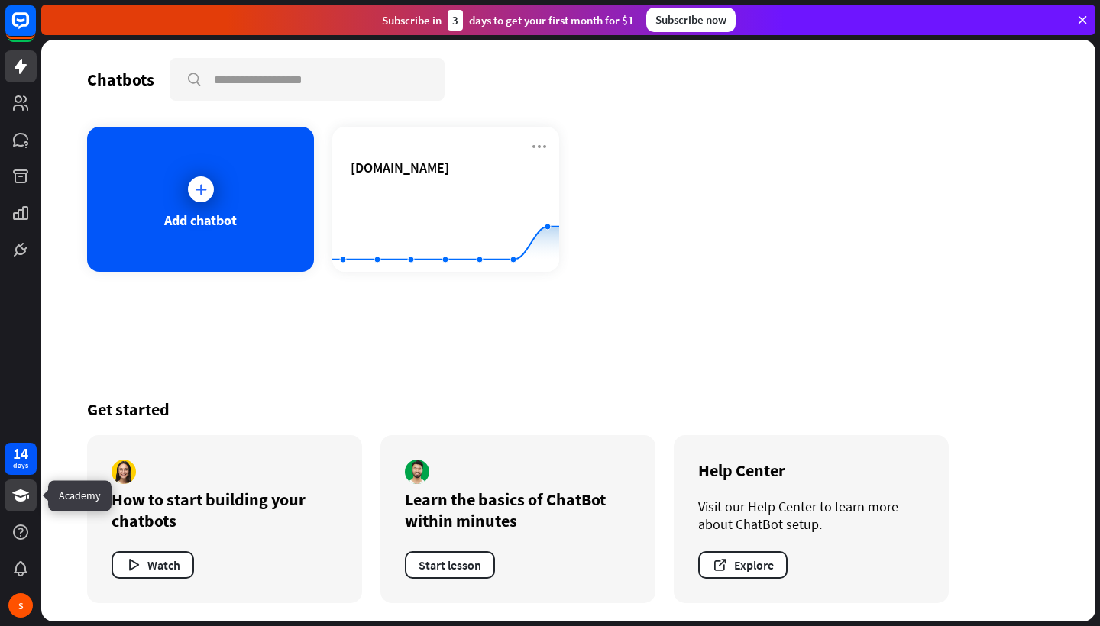
click at [21, 494] on icon at bounding box center [20, 496] width 17 height 12
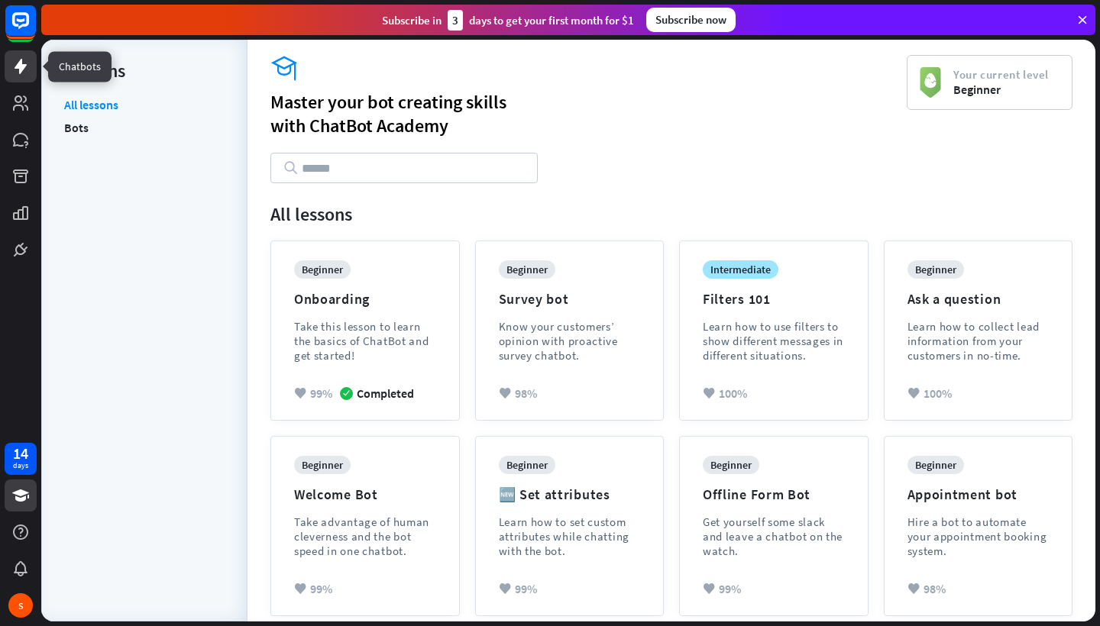
click at [23, 73] on icon at bounding box center [20, 66] width 18 height 18
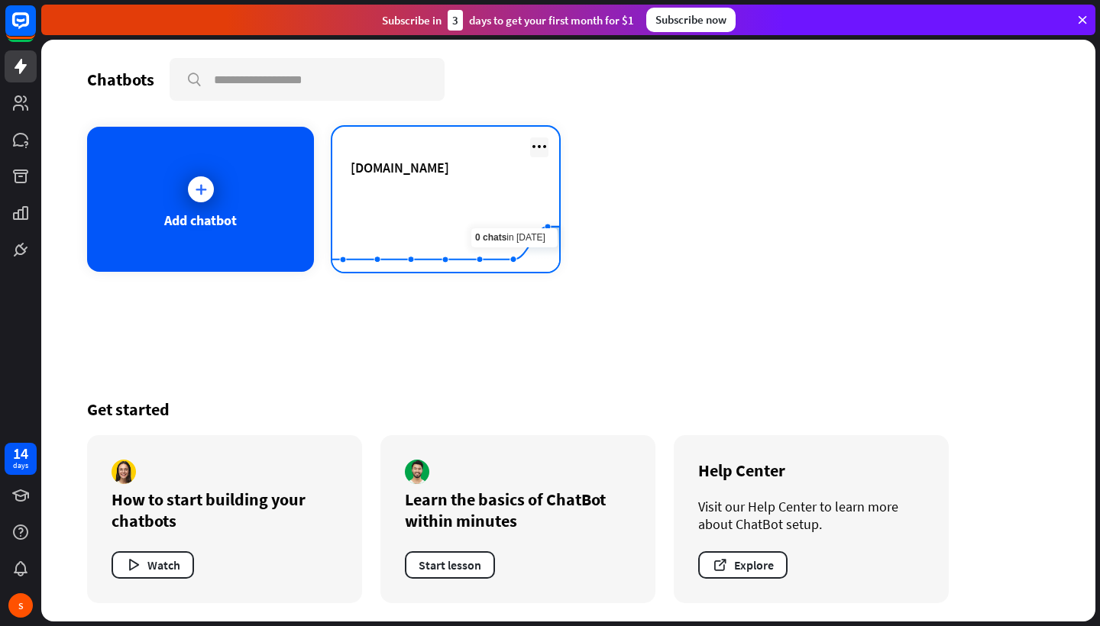
click at [542, 138] on icon at bounding box center [539, 146] width 18 height 18
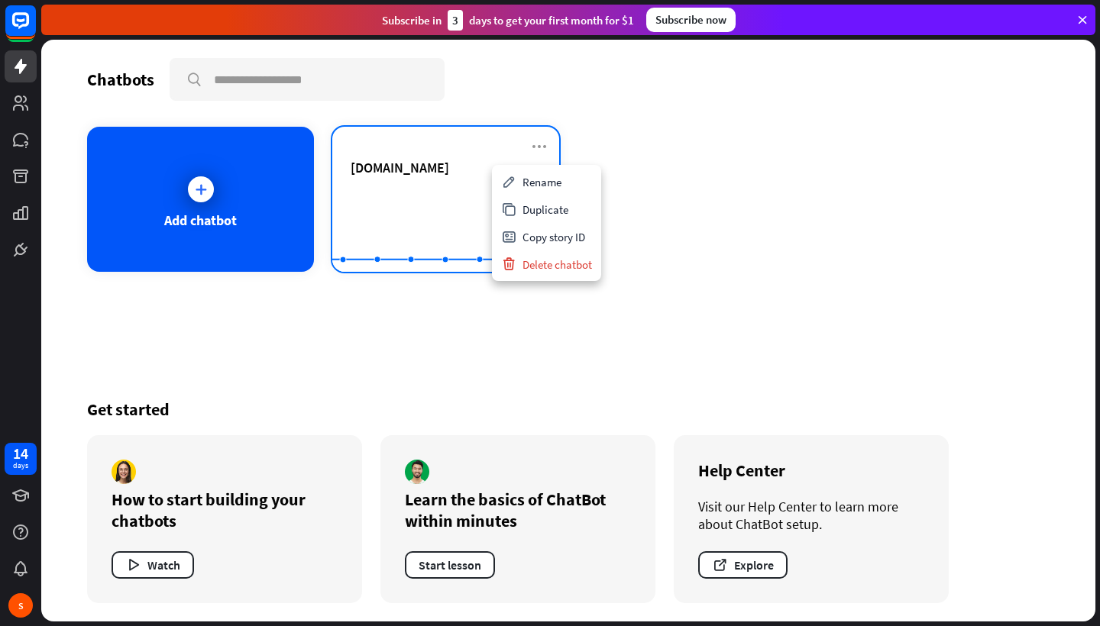
click at [415, 192] on rect at bounding box center [445, 233] width 227 height 95
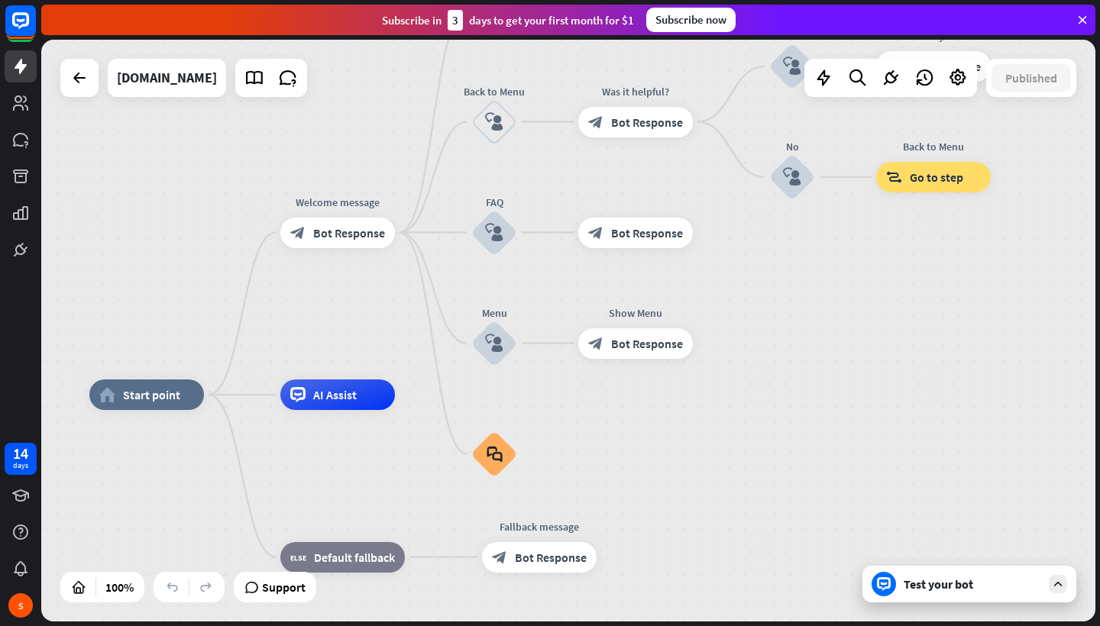
click at [92, 92] on div at bounding box center [79, 78] width 38 height 38
click at [84, 80] on icon at bounding box center [79, 78] width 18 height 18
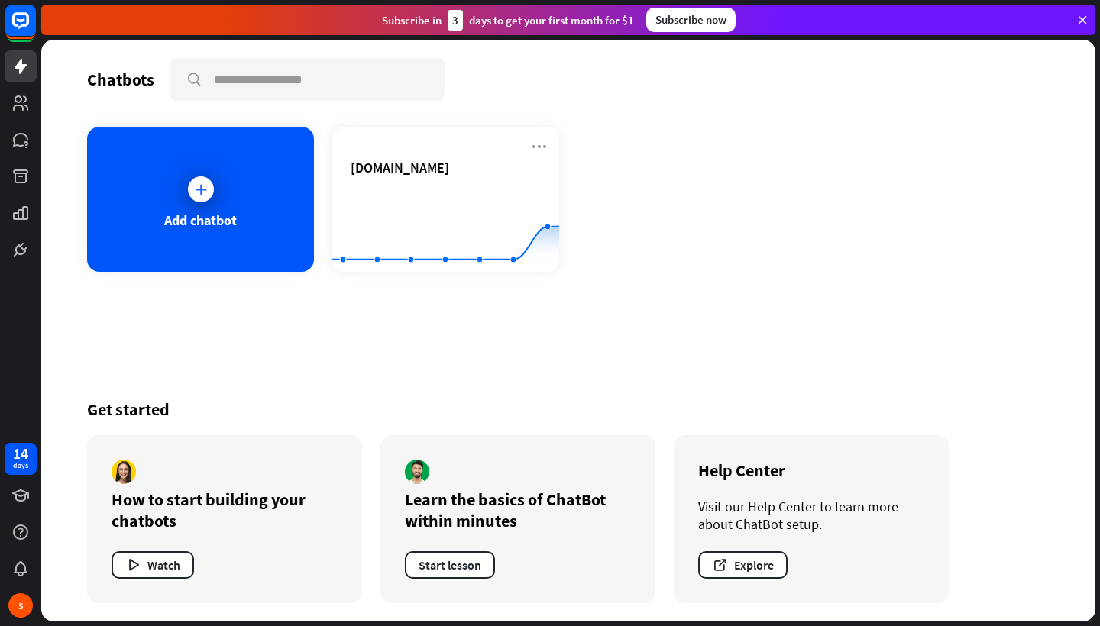
click at [1083, 18] on icon at bounding box center [1082, 20] width 14 height 14
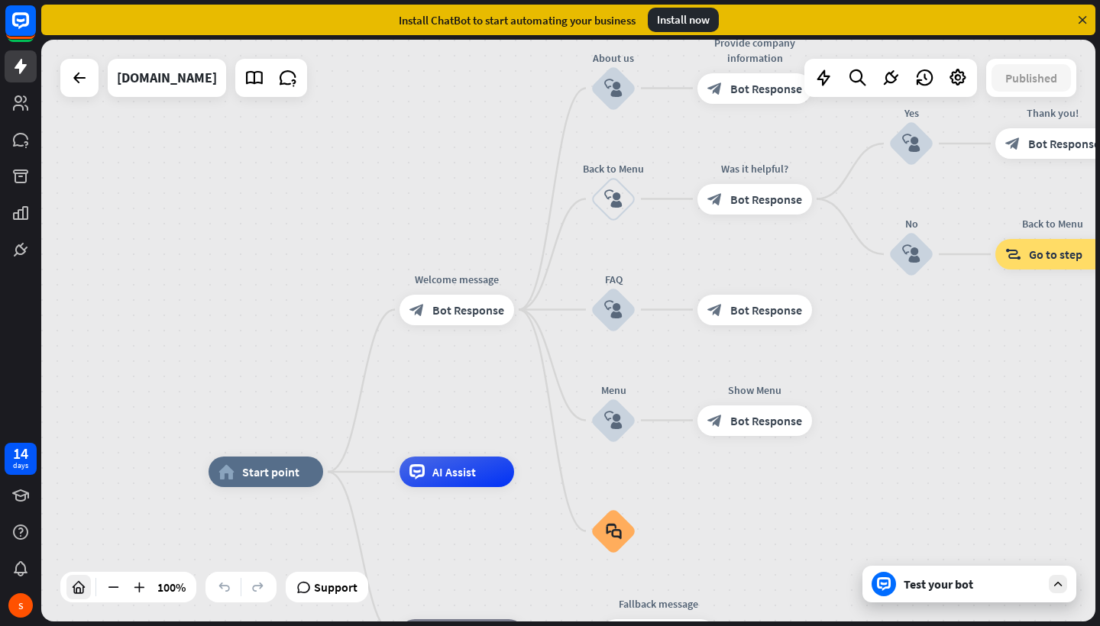
click at [86, 585] on div at bounding box center [78, 587] width 24 height 24
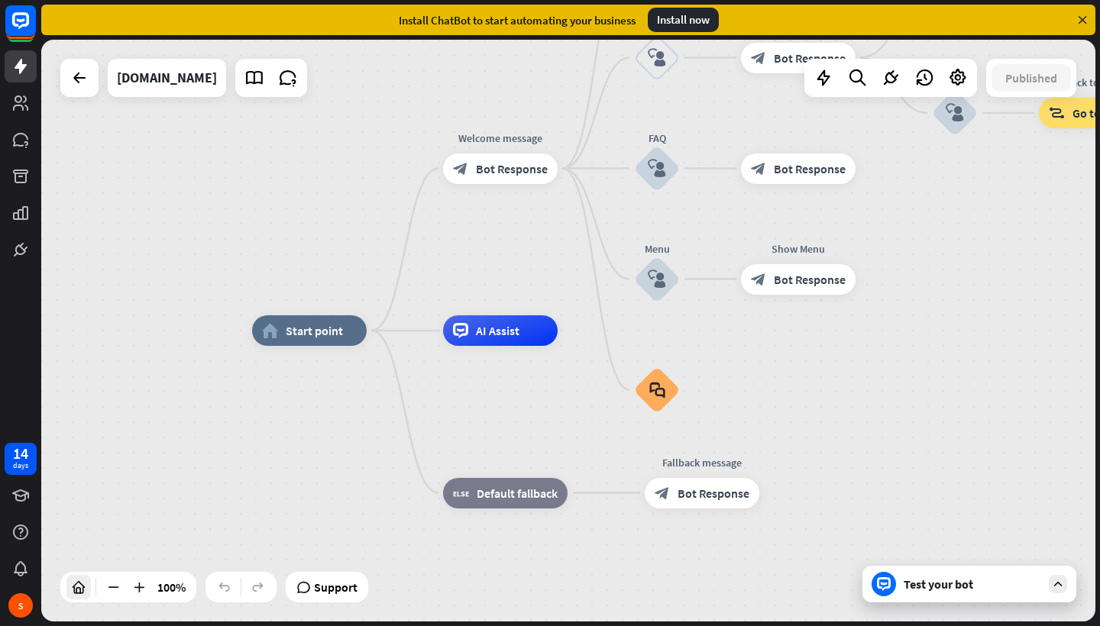
click at [86, 585] on div at bounding box center [78, 587] width 24 height 24
click at [83, 79] on icon at bounding box center [79, 78] width 18 height 18
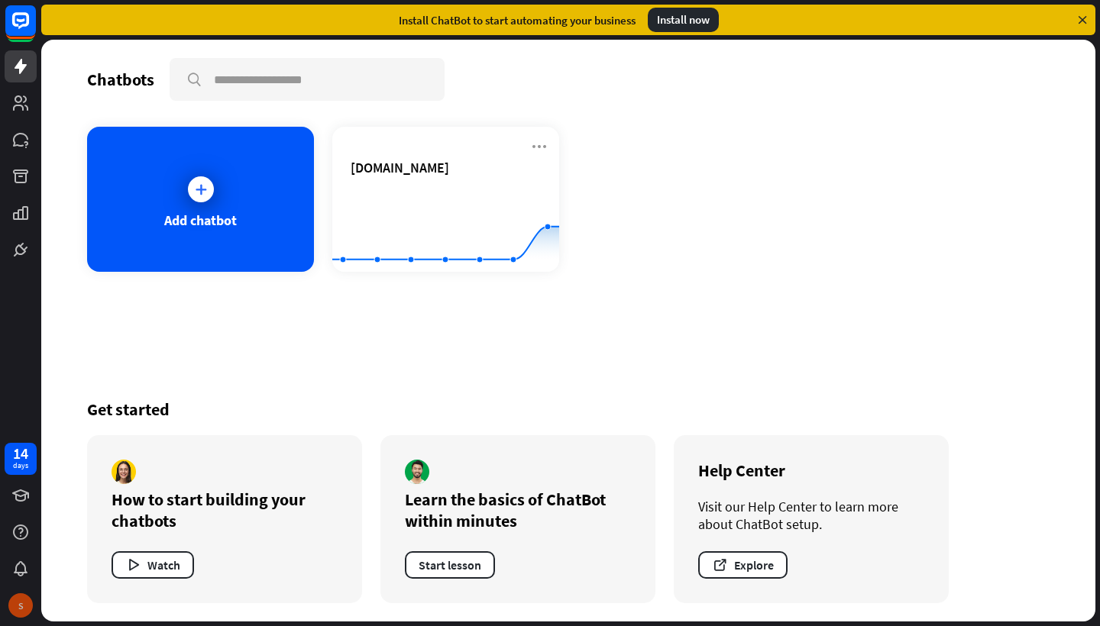
click at [22, 607] on div "S" at bounding box center [20, 605] width 24 height 24
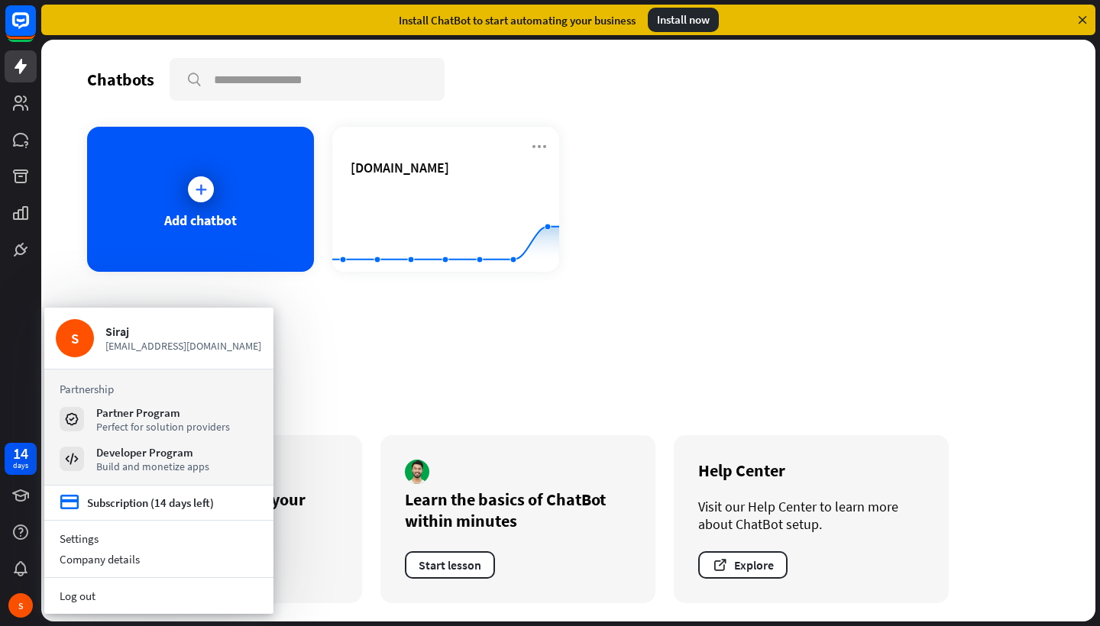
click at [133, 89] on div "Chatbots" at bounding box center [120, 79] width 67 height 21
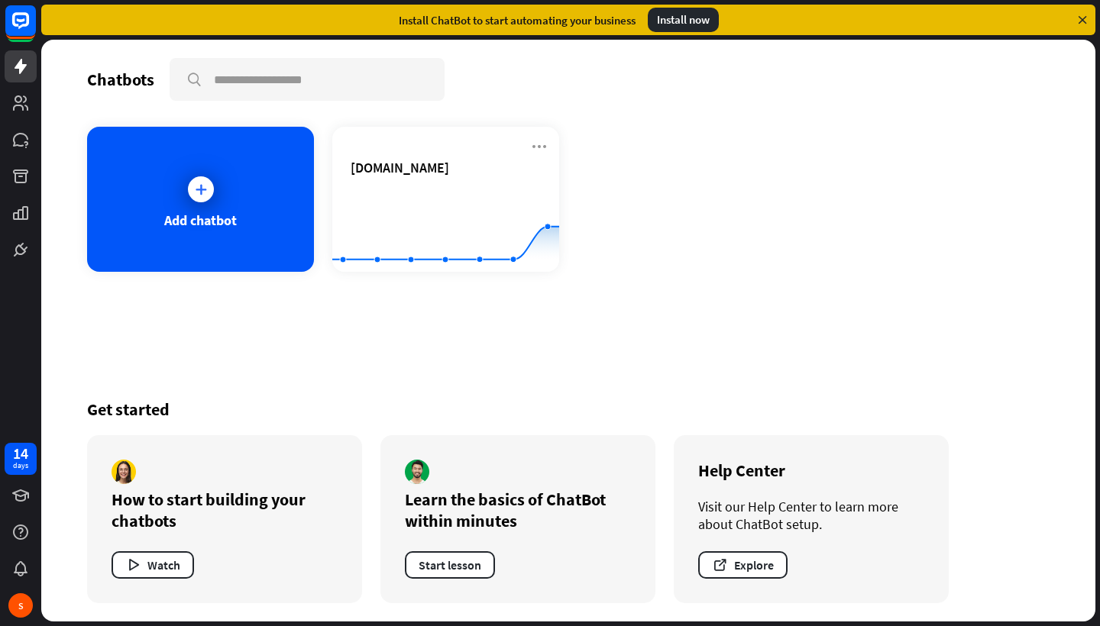
click at [1081, 15] on icon at bounding box center [1082, 20] width 14 height 14
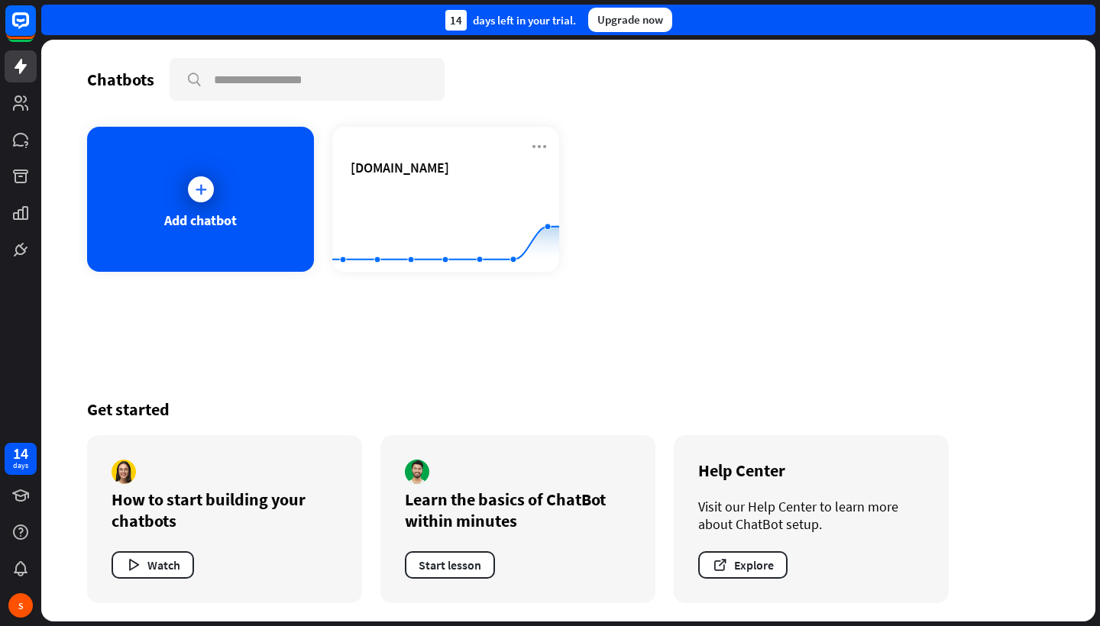
click at [1081, 15] on div "14 days left in your trial. Upgrade now" at bounding box center [568, 20] width 1054 height 31
click at [124, 86] on div "Chatbots" at bounding box center [120, 79] width 67 height 21
click at [31, 23] on rect at bounding box center [21, 21] width 34 height 34
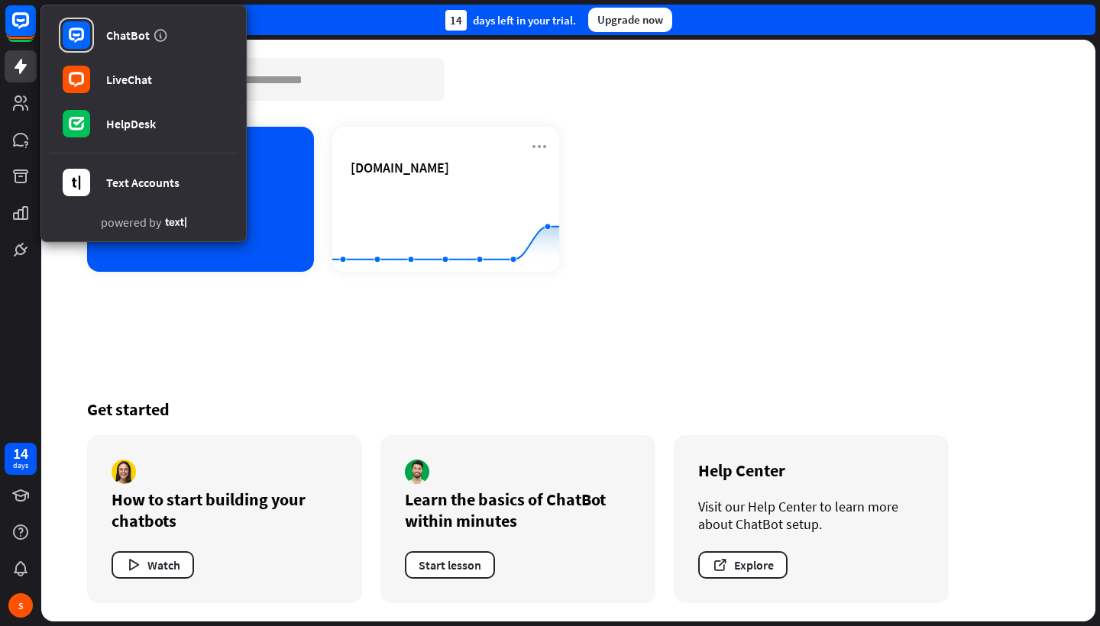
click at [180, 308] on div "Chatbots search Add chatbot [DOMAIN_NAME] Created with Highcharts 10.1.0 0 1 2 …" at bounding box center [568, 331] width 1054 height 582
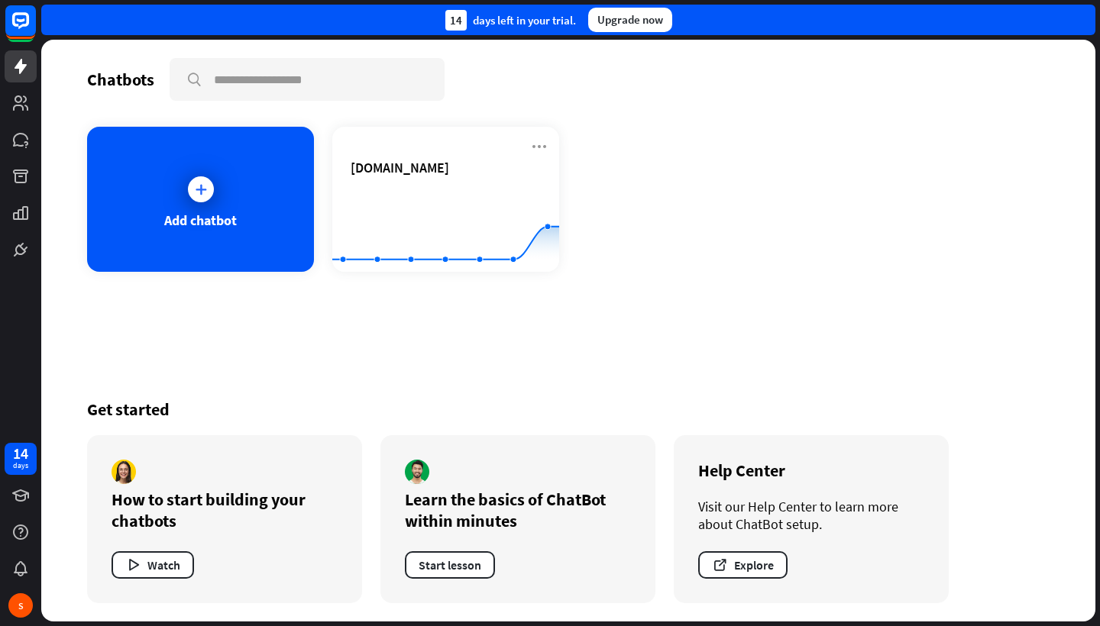
click at [30, 120] on div at bounding box center [20, 133] width 41 height 266
click at [27, 604] on div "S" at bounding box center [20, 605] width 24 height 24
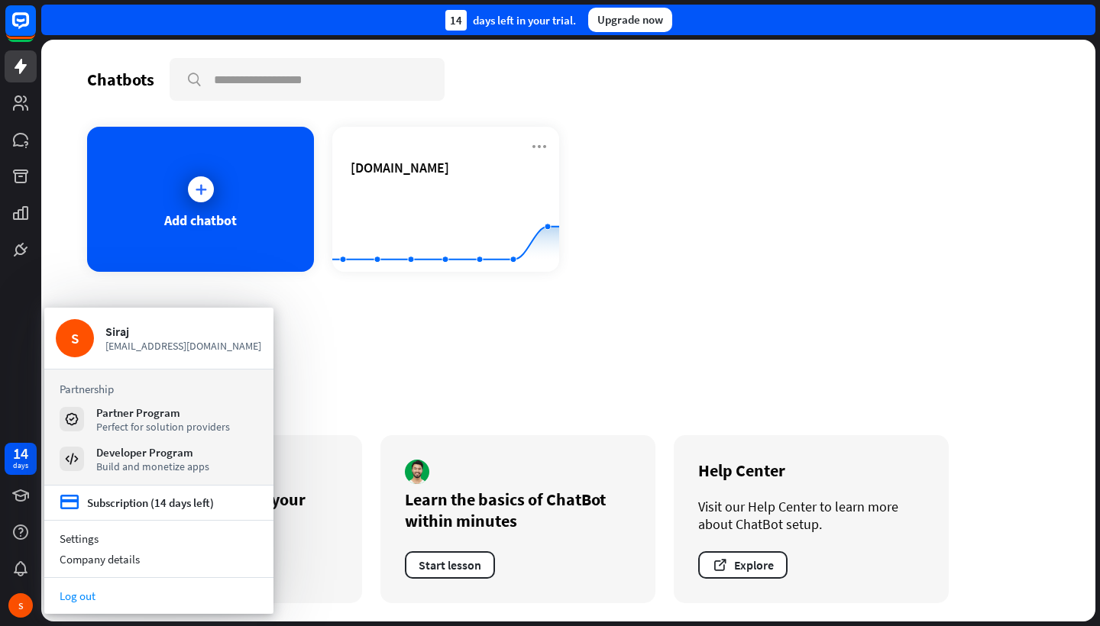
click at [98, 594] on link "Log out" at bounding box center [158, 596] width 229 height 21
